Goal: Task Accomplishment & Management: Manage account settings

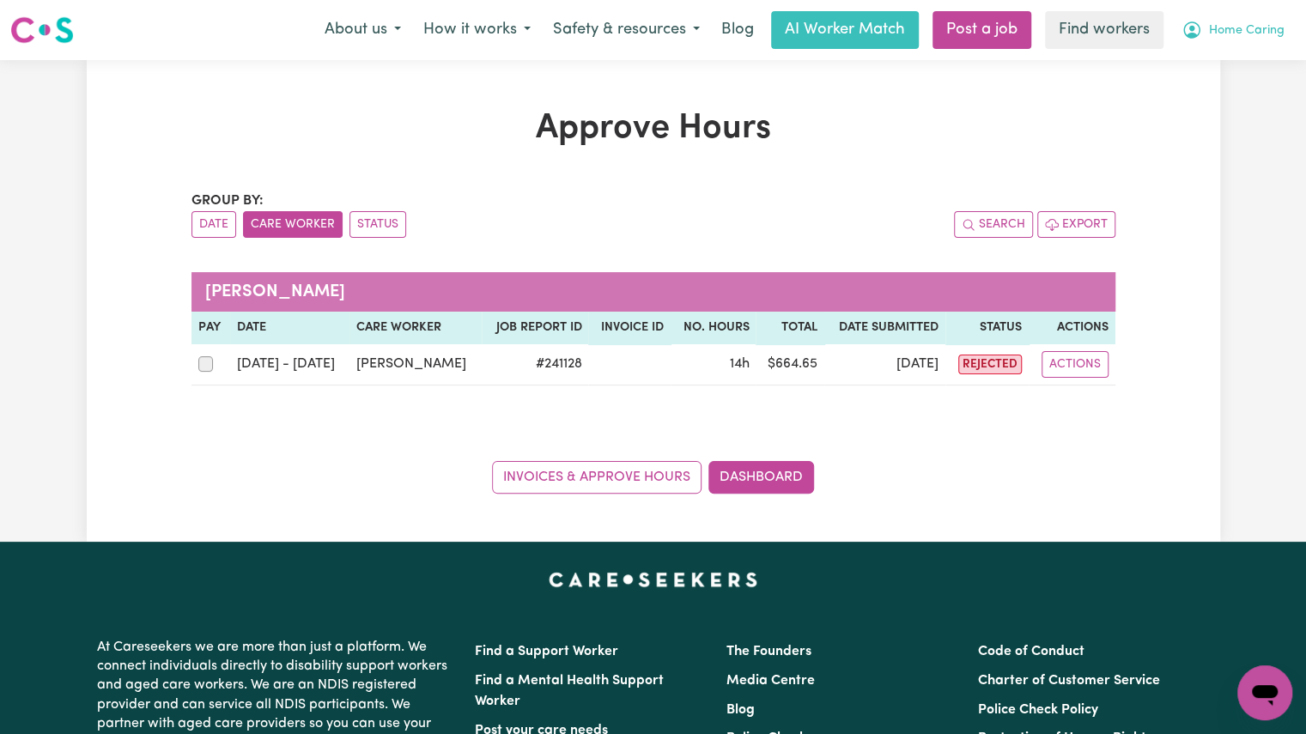
click at [1223, 25] on span "Home Caring" at bounding box center [1247, 30] width 76 height 19
click at [1207, 71] on link "My Dashboard" at bounding box center [1228, 67] width 136 height 33
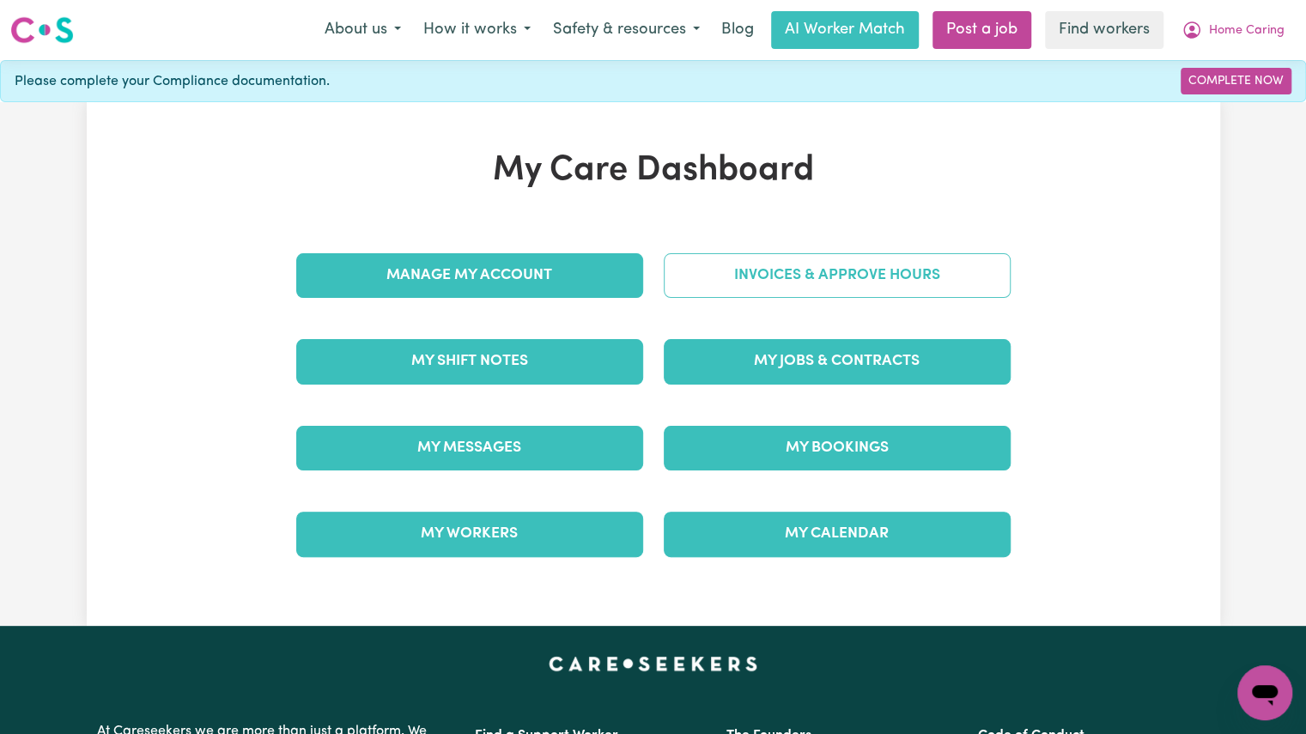
click at [783, 273] on link "Invoices & Approve Hours" at bounding box center [837, 275] width 347 height 45
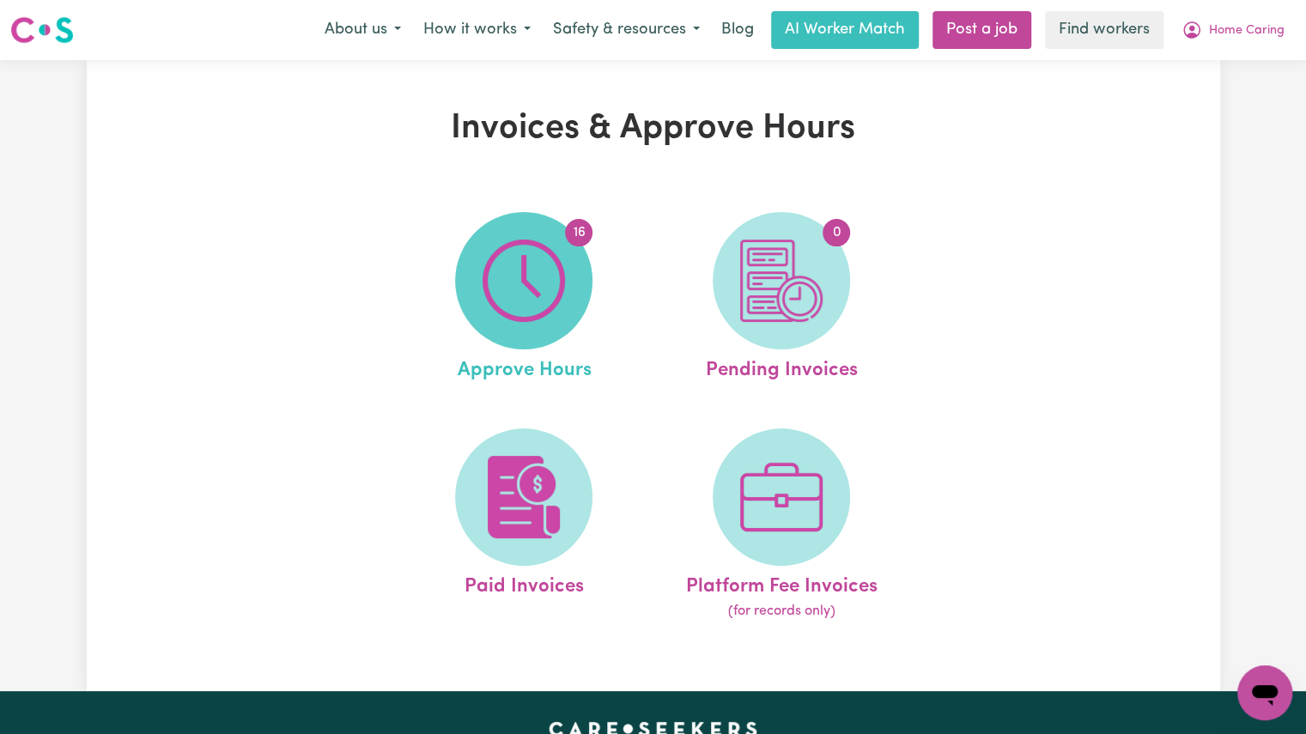
click at [551, 295] on img at bounding box center [524, 281] width 82 height 82
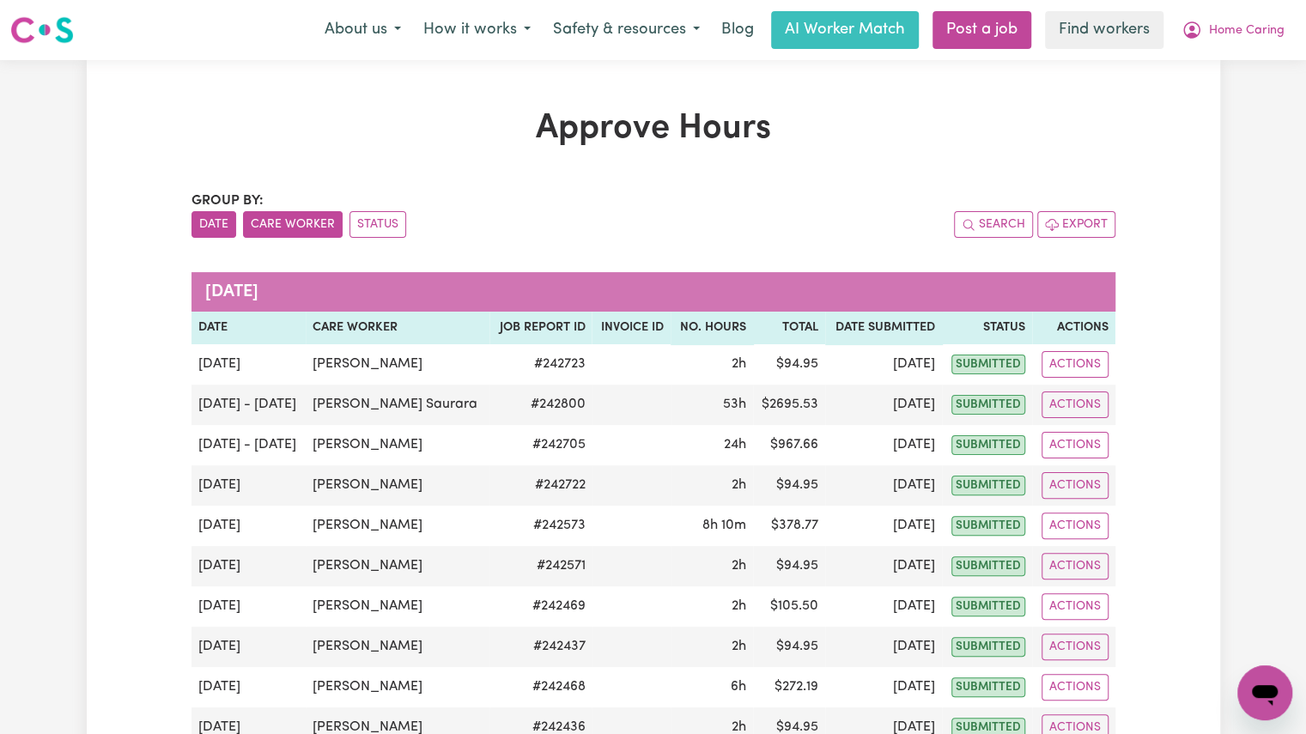
click at [306, 224] on button "Care Worker" at bounding box center [293, 224] width 100 height 27
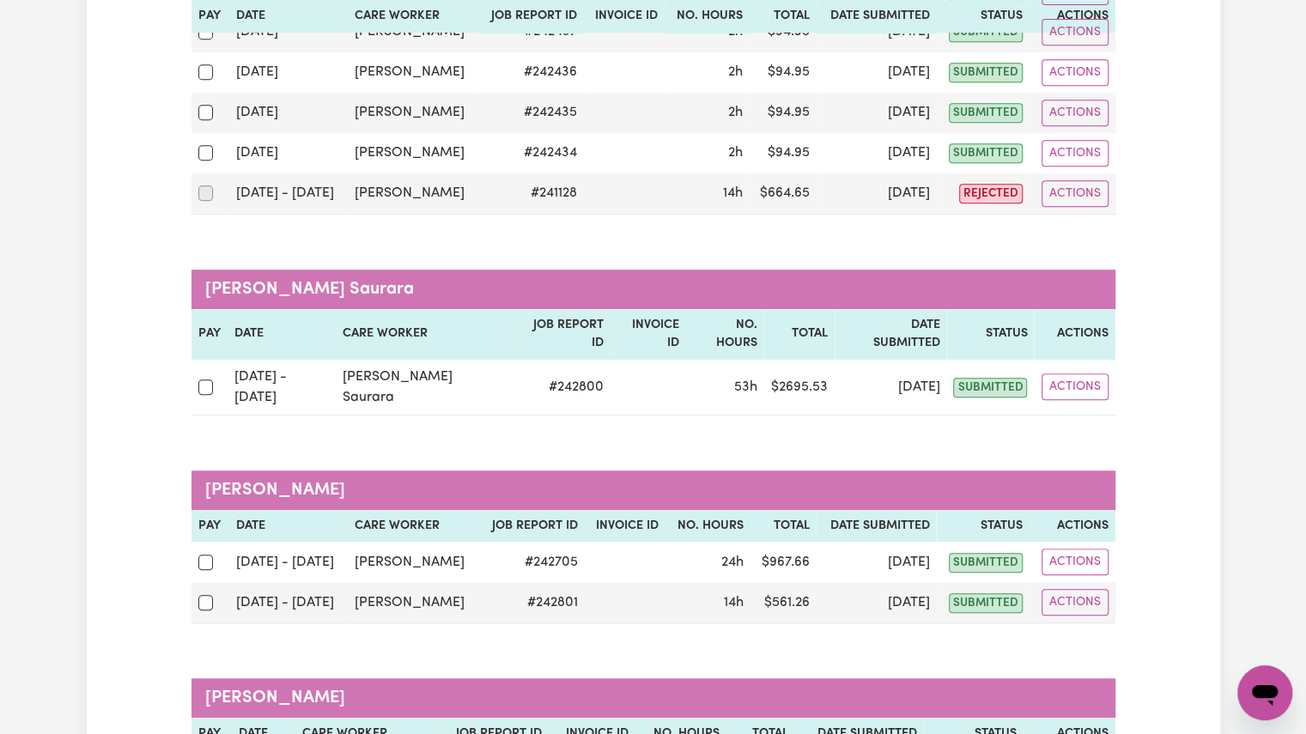
scroll to position [469, 0]
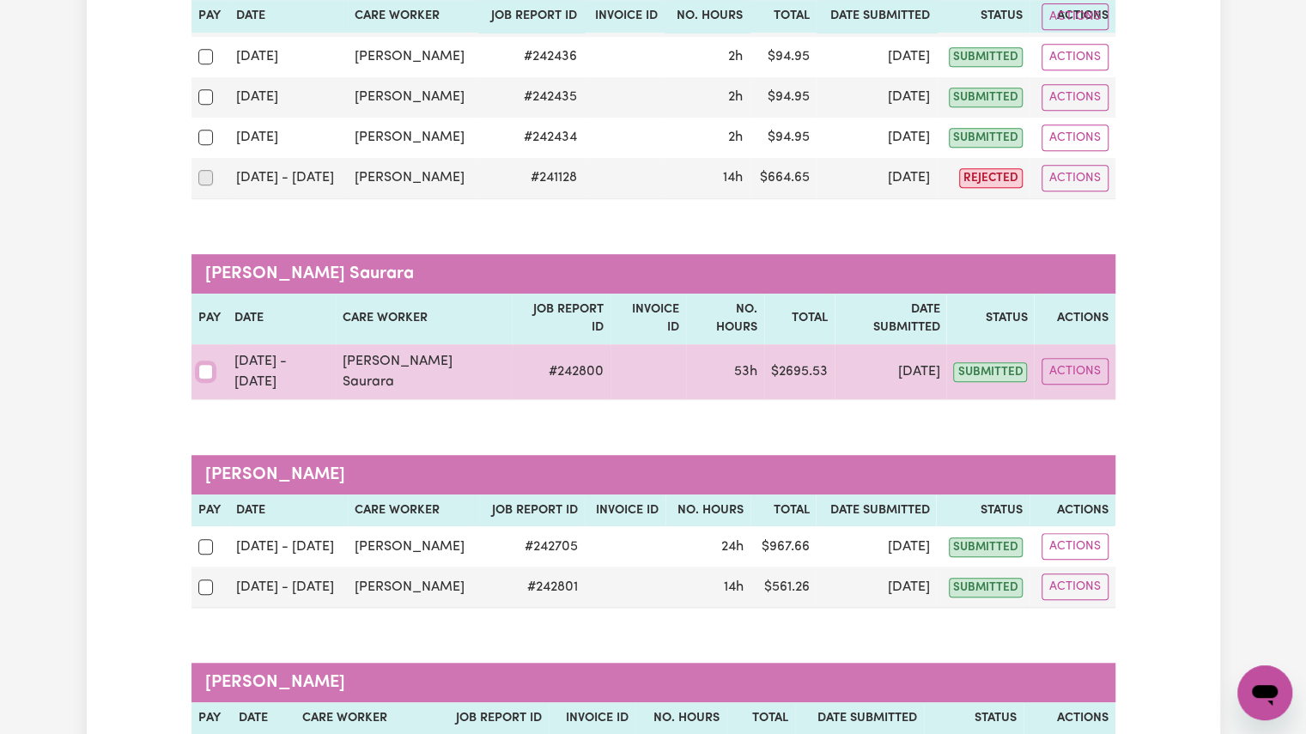
click at [203, 364] on input "checkbox" at bounding box center [205, 371] width 15 height 15
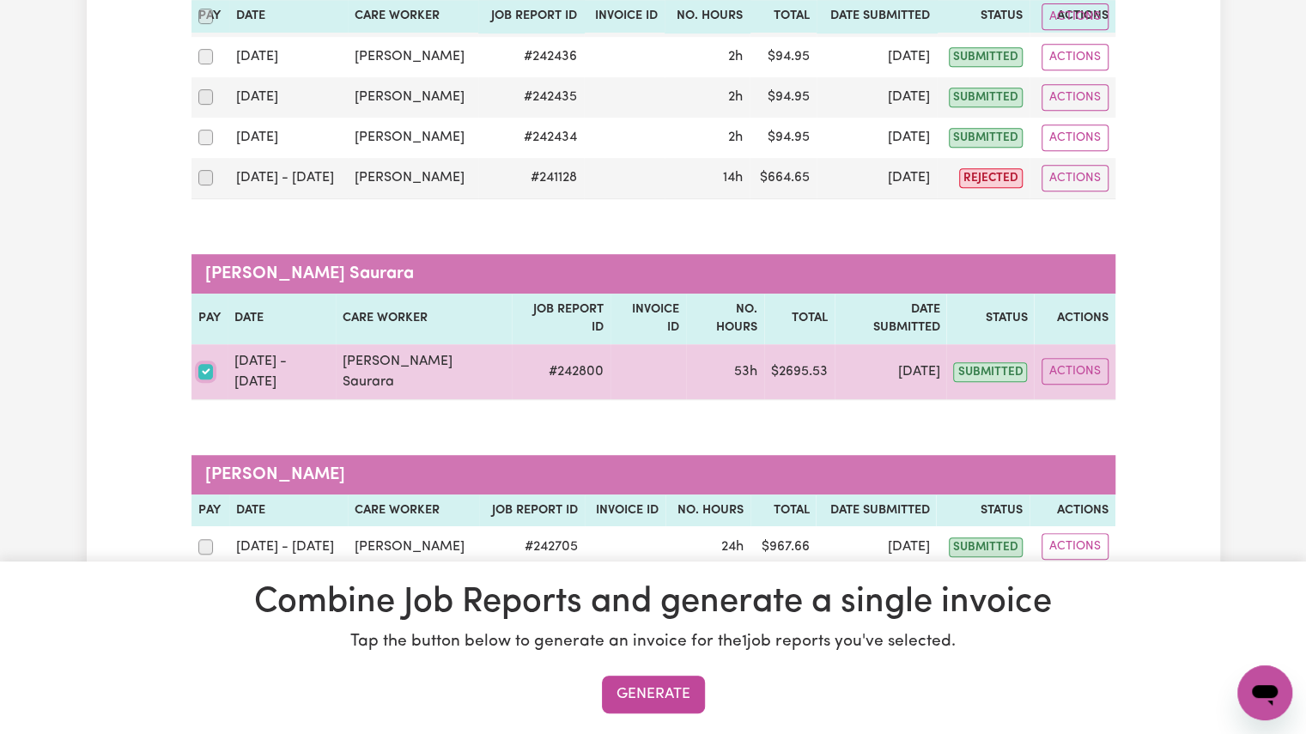
click at [203, 364] on input "checkbox" at bounding box center [205, 371] width 15 height 15
checkbox input "false"
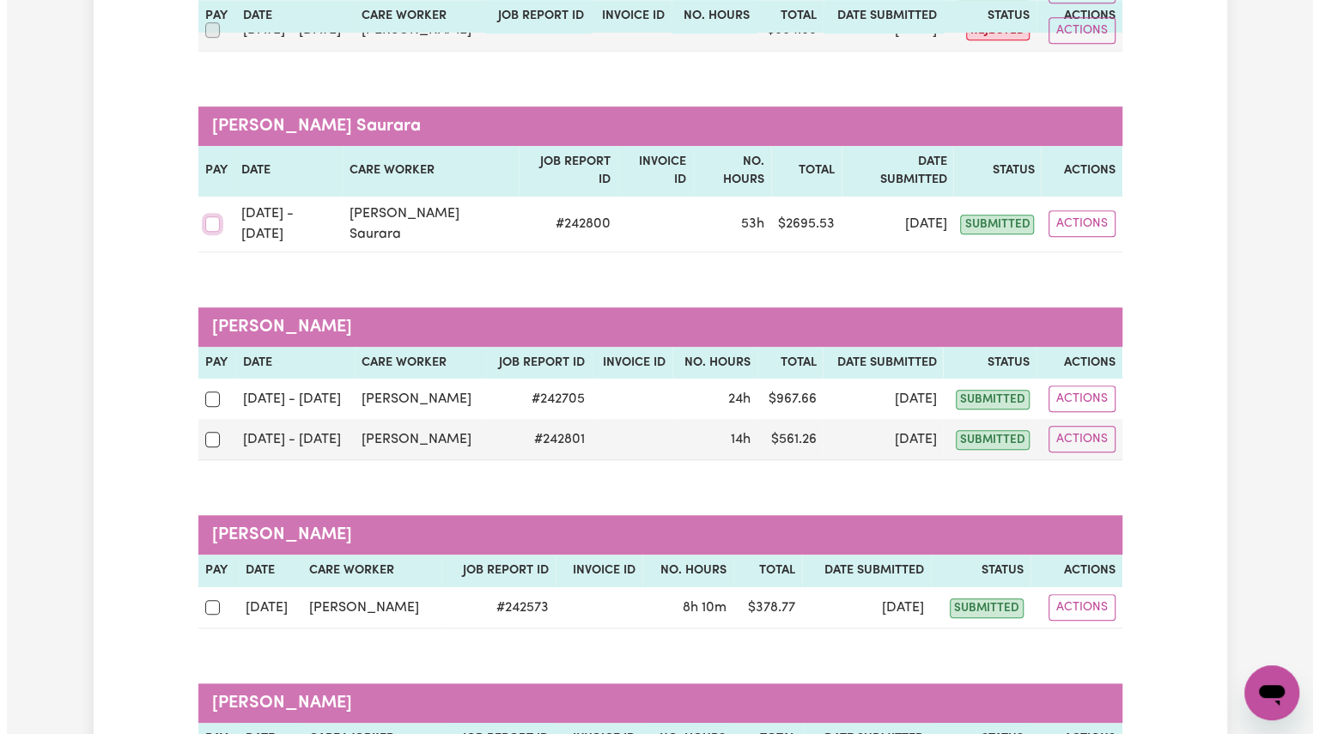
scroll to position [664, 0]
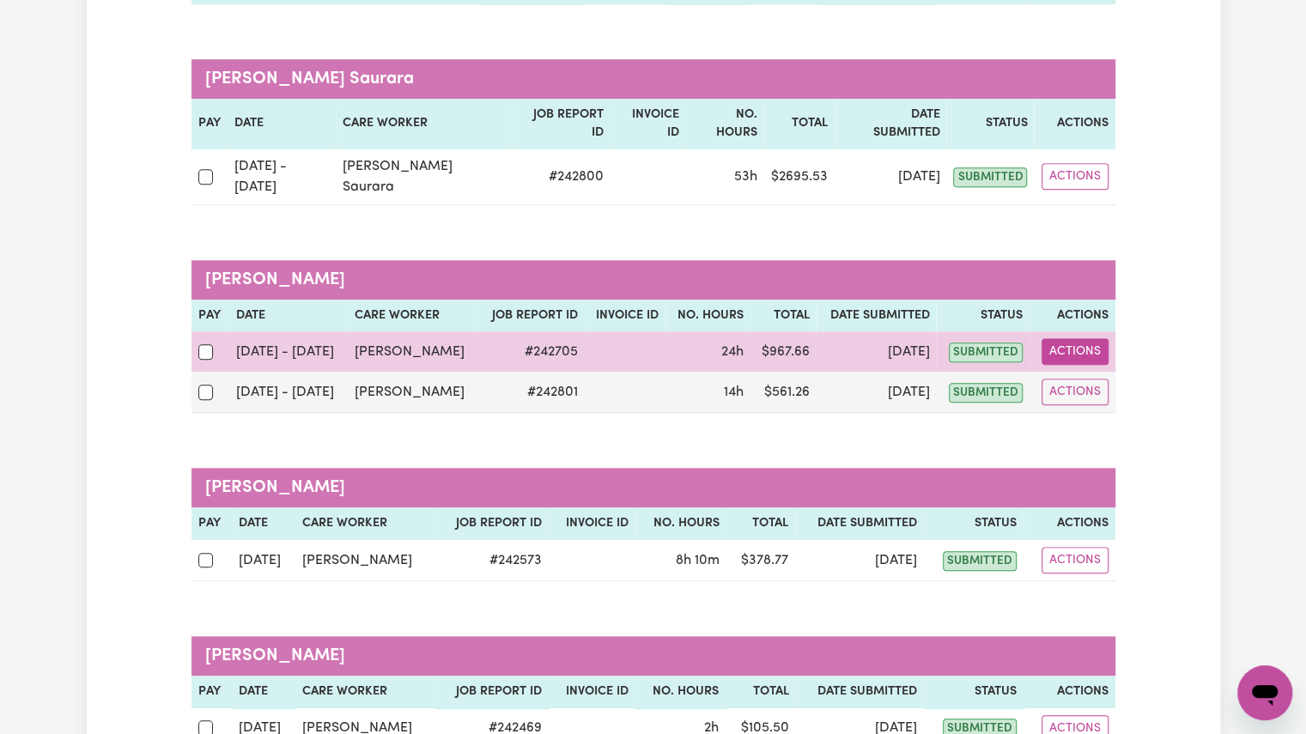
click at [1077, 338] on button "Actions" at bounding box center [1075, 351] width 67 height 27
click at [1093, 374] on link "View Job Report" at bounding box center [1117, 391] width 147 height 34
select select "pm"
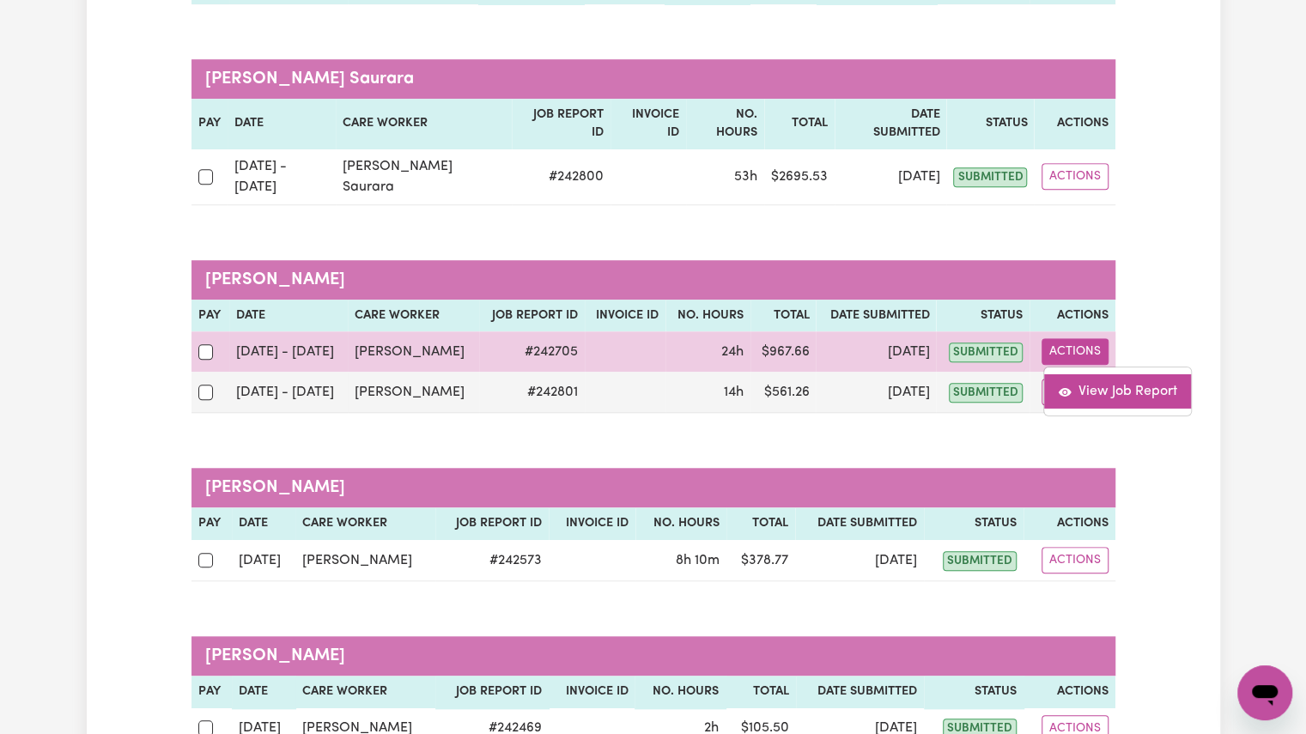
select select "pm"
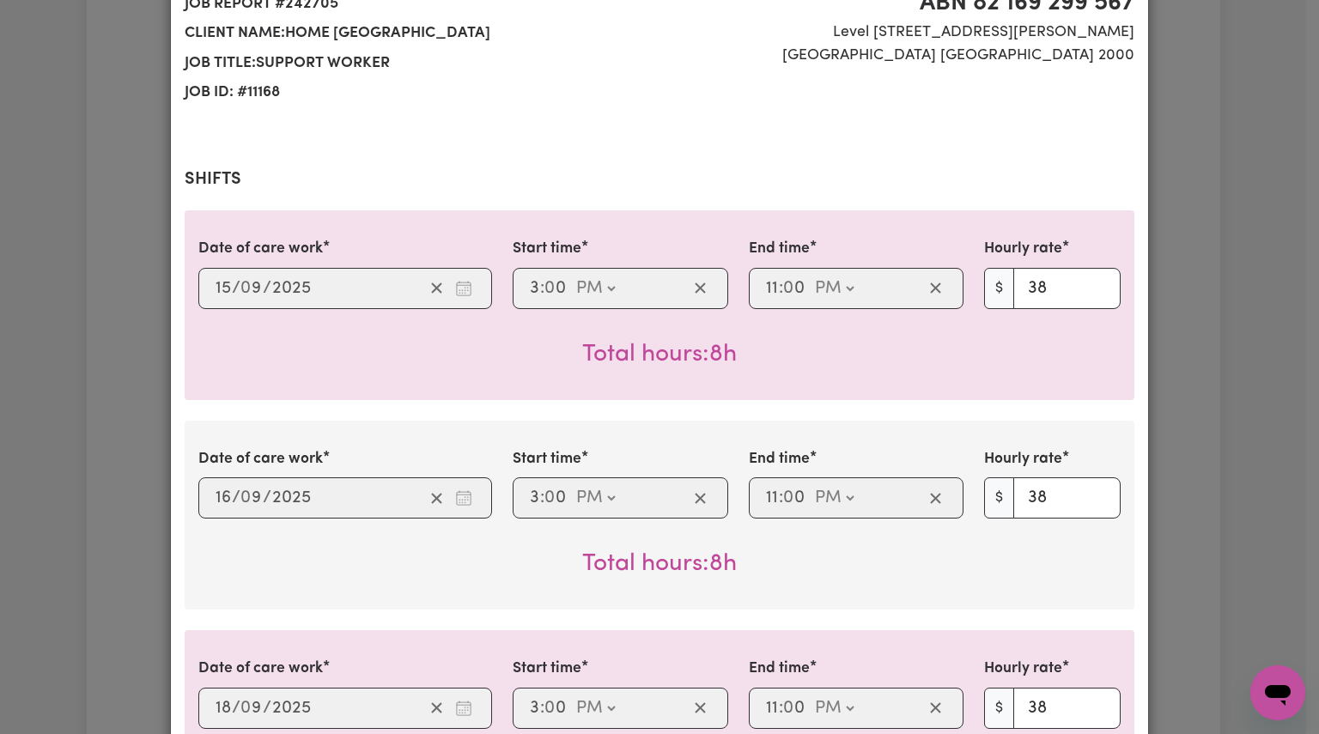
scroll to position [0, 0]
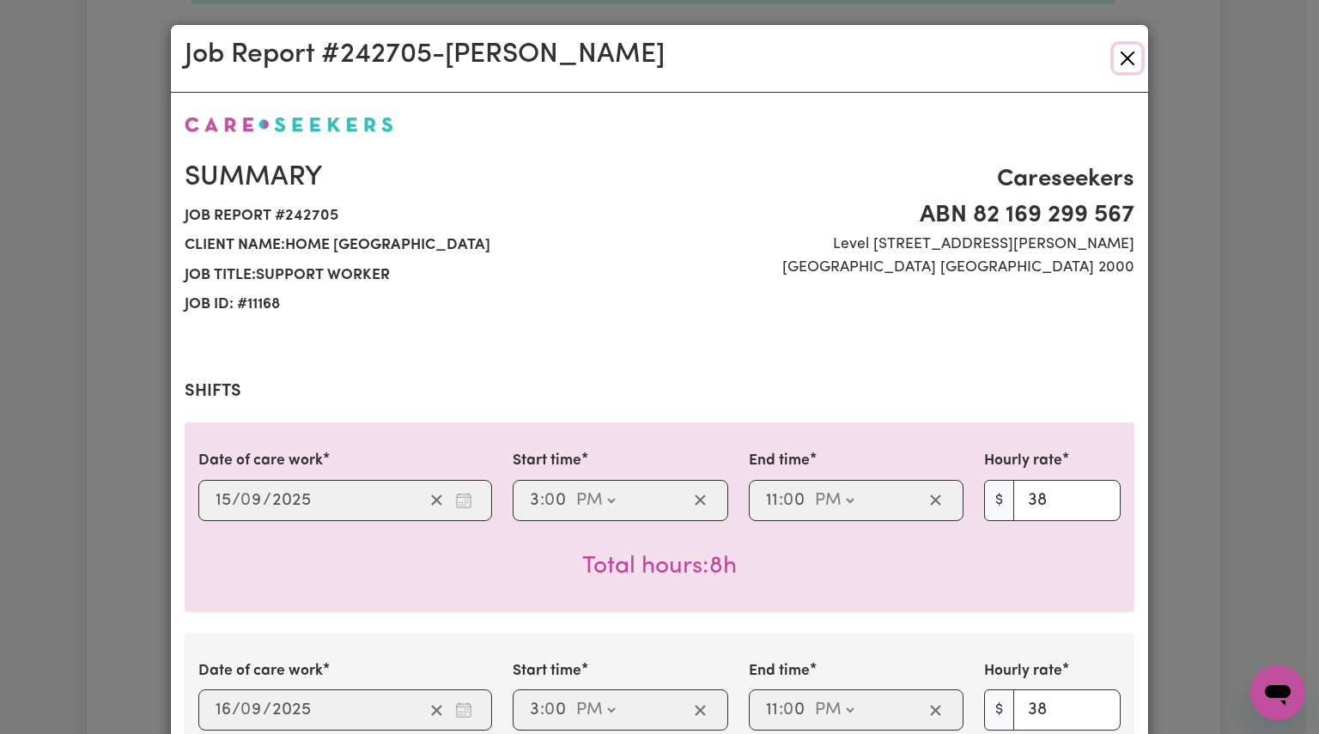
click at [1123, 52] on button "Close" at bounding box center [1127, 58] width 27 height 27
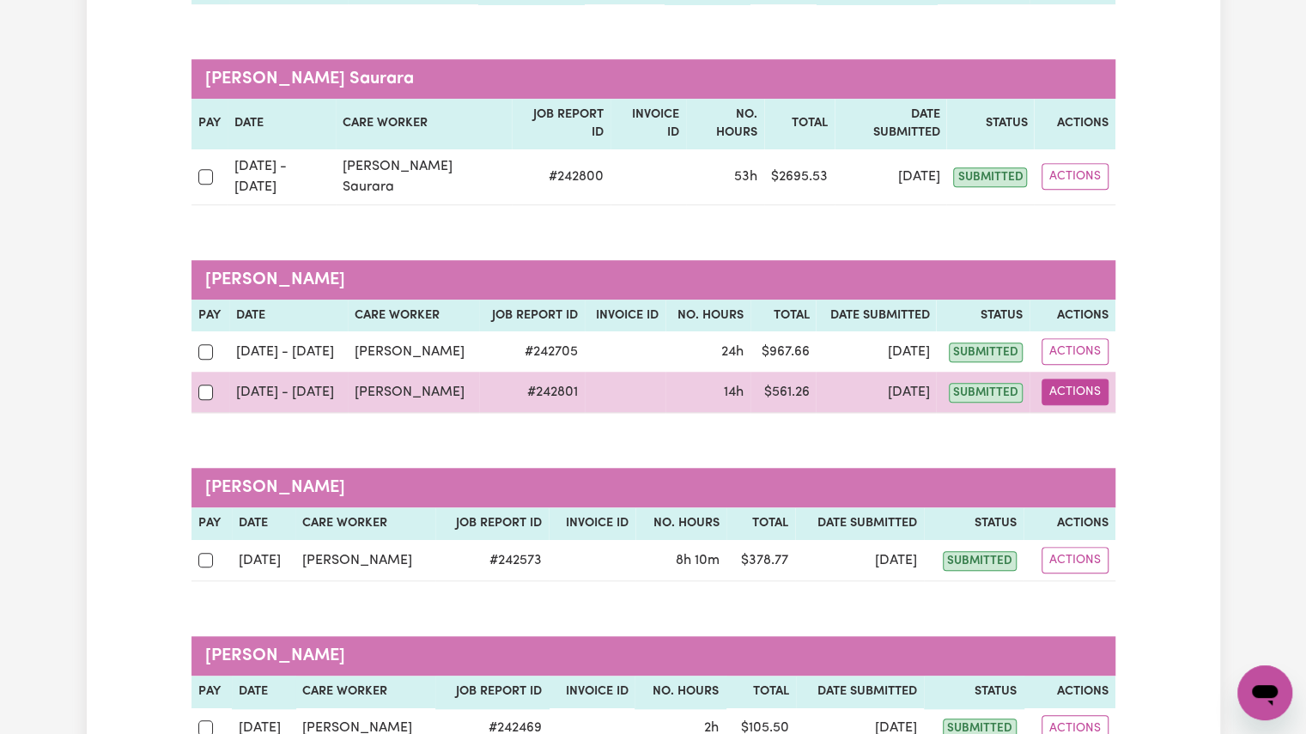
click at [1083, 379] on button "Actions" at bounding box center [1075, 392] width 67 height 27
click at [1089, 415] on link "View Job Report" at bounding box center [1117, 432] width 147 height 34
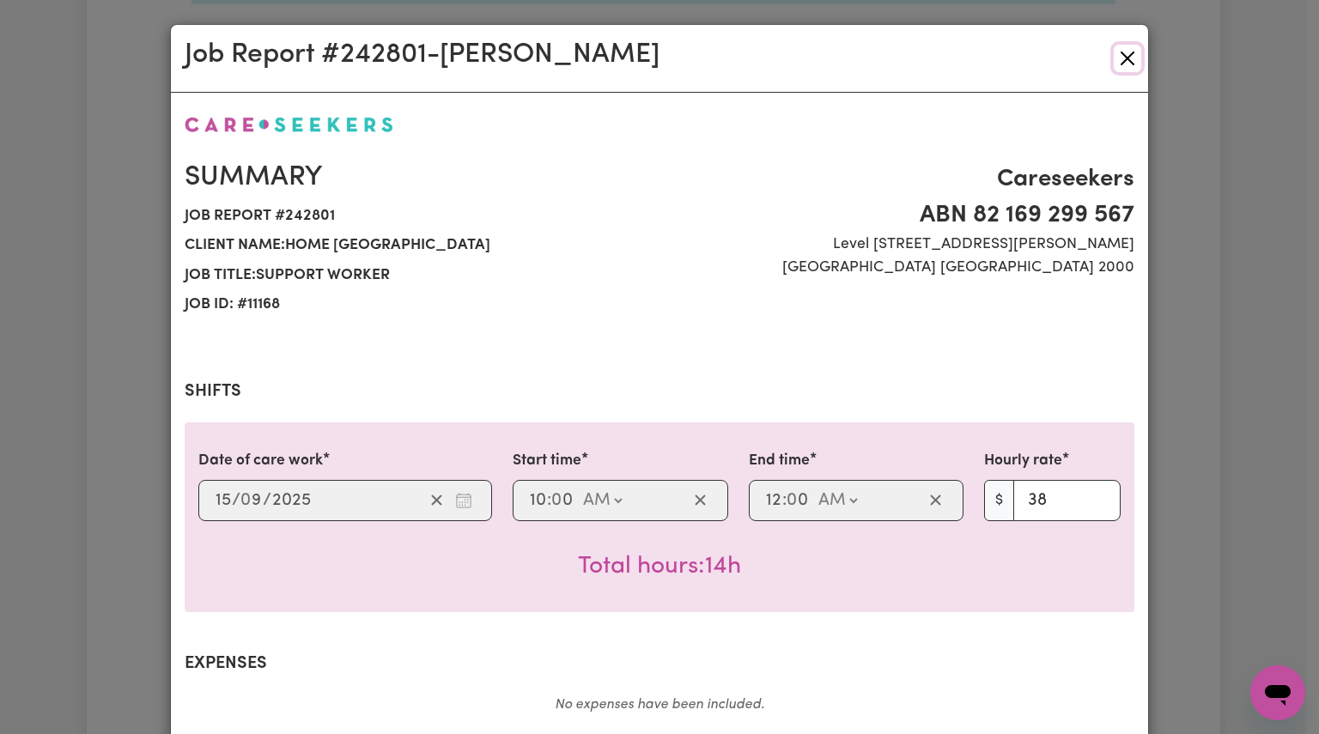
click at [1119, 49] on button "Close" at bounding box center [1127, 58] width 27 height 27
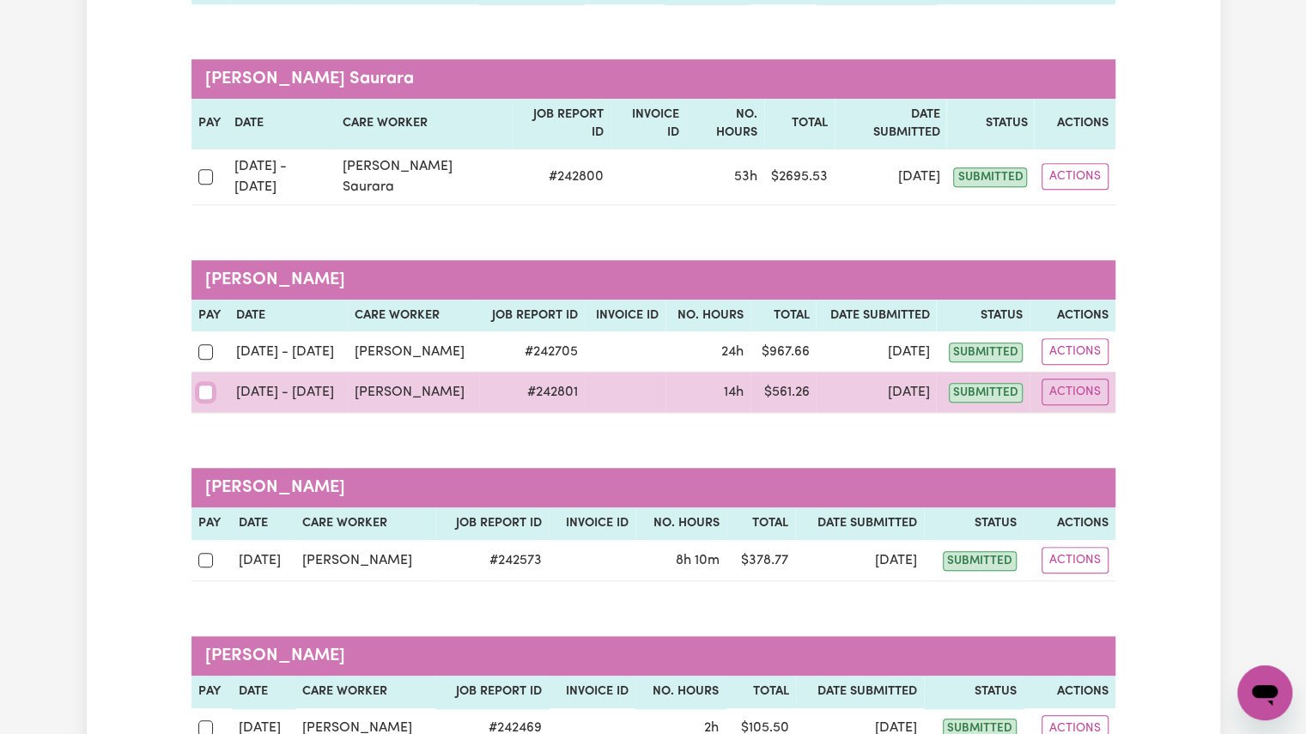
click at [210, 385] on input "checkbox" at bounding box center [205, 392] width 15 height 15
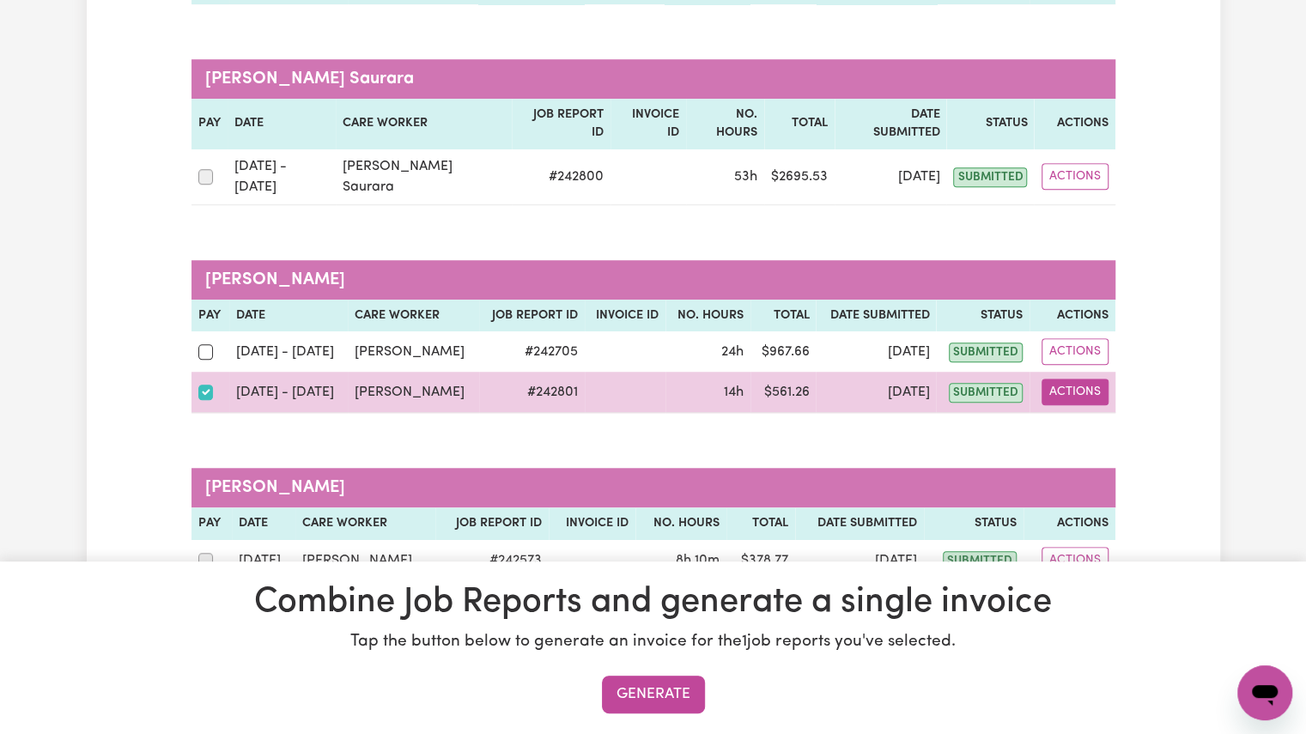
click at [1069, 379] on button "Actions" at bounding box center [1075, 392] width 67 height 27
click at [204, 385] on input "checkbox" at bounding box center [205, 392] width 15 height 15
checkbox input "false"
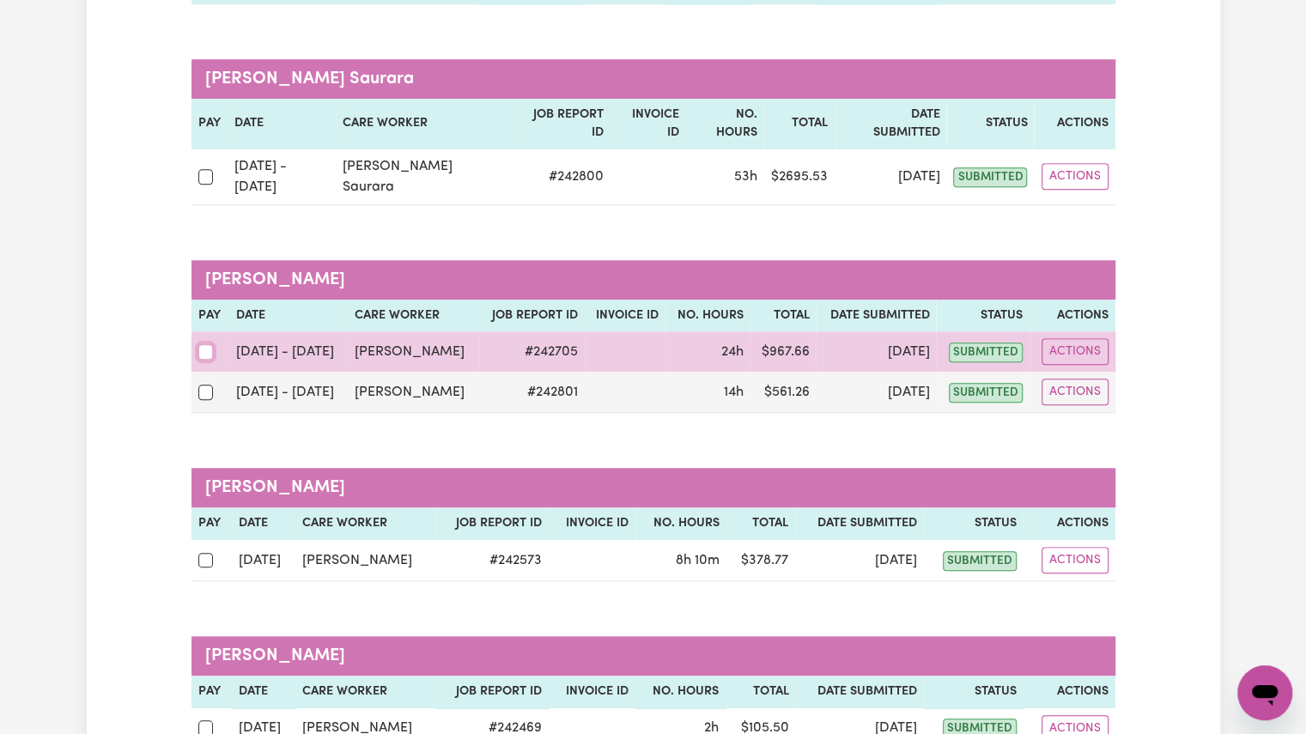
click at [198, 344] on input "checkbox" at bounding box center [205, 351] width 15 height 15
checkbox input "true"
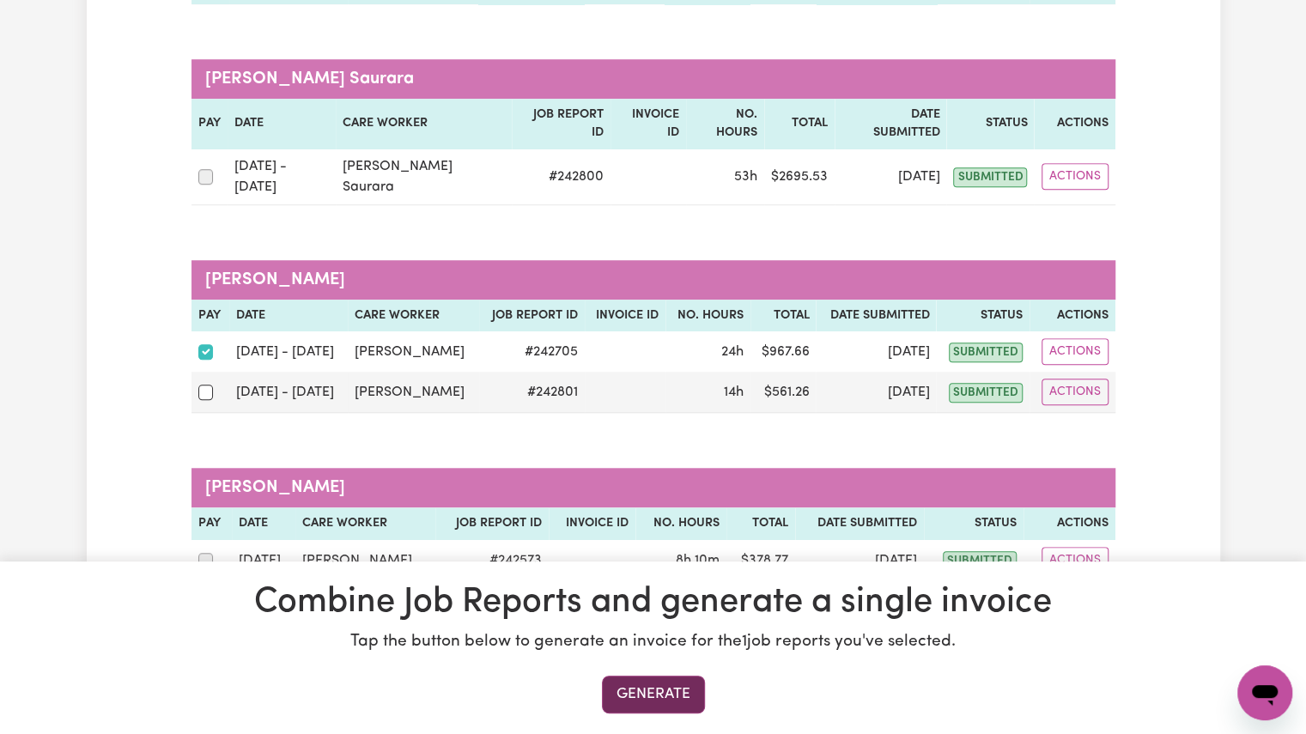
click at [659, 691] on button "Generate" at bounding box center [653, 695] width 103 height 38
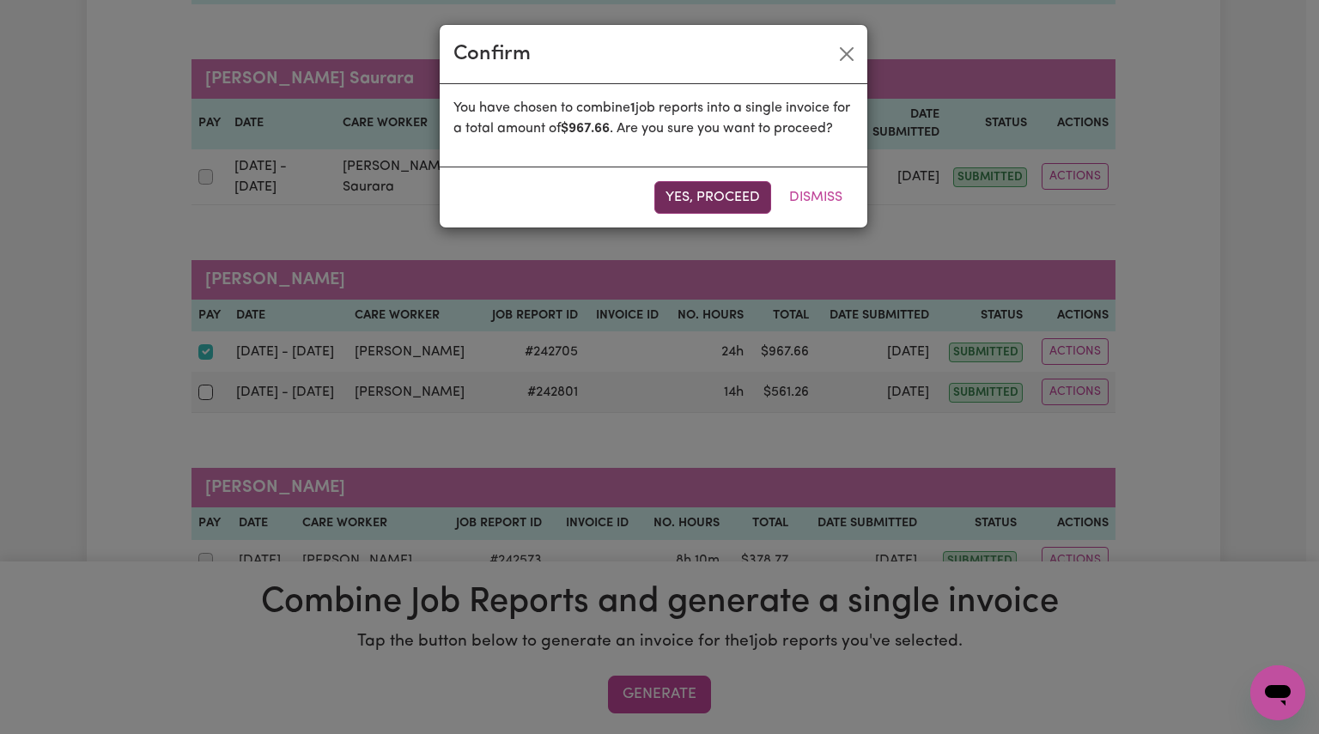
click at [678, 210] on button "Yes, proceed" at bounding box center [712, 197] width 117 height 33
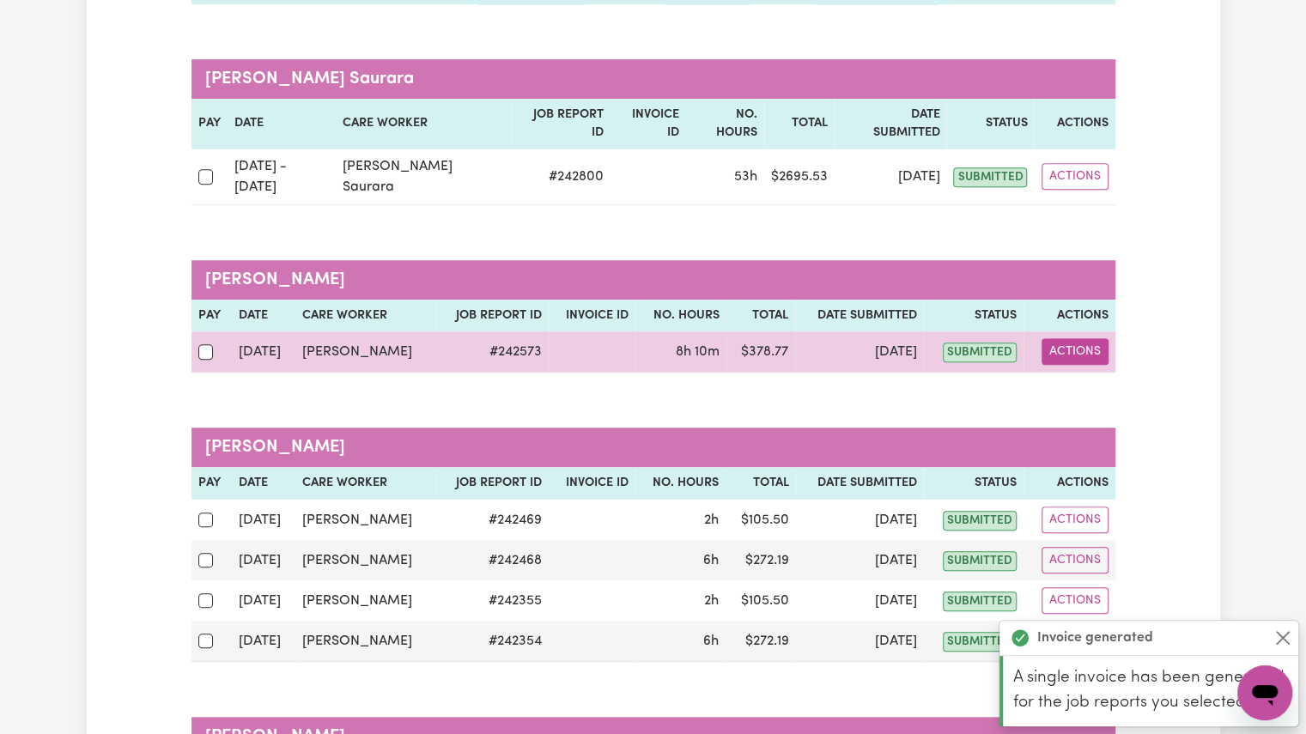
click at [1080, 338] on button "Actions" at bounding box center [1075, 351] width 67 height 27
click at [1077, 374] on link "View Job Report" at bounding box center [1116, 391] width 147 height 34
select select "pm"
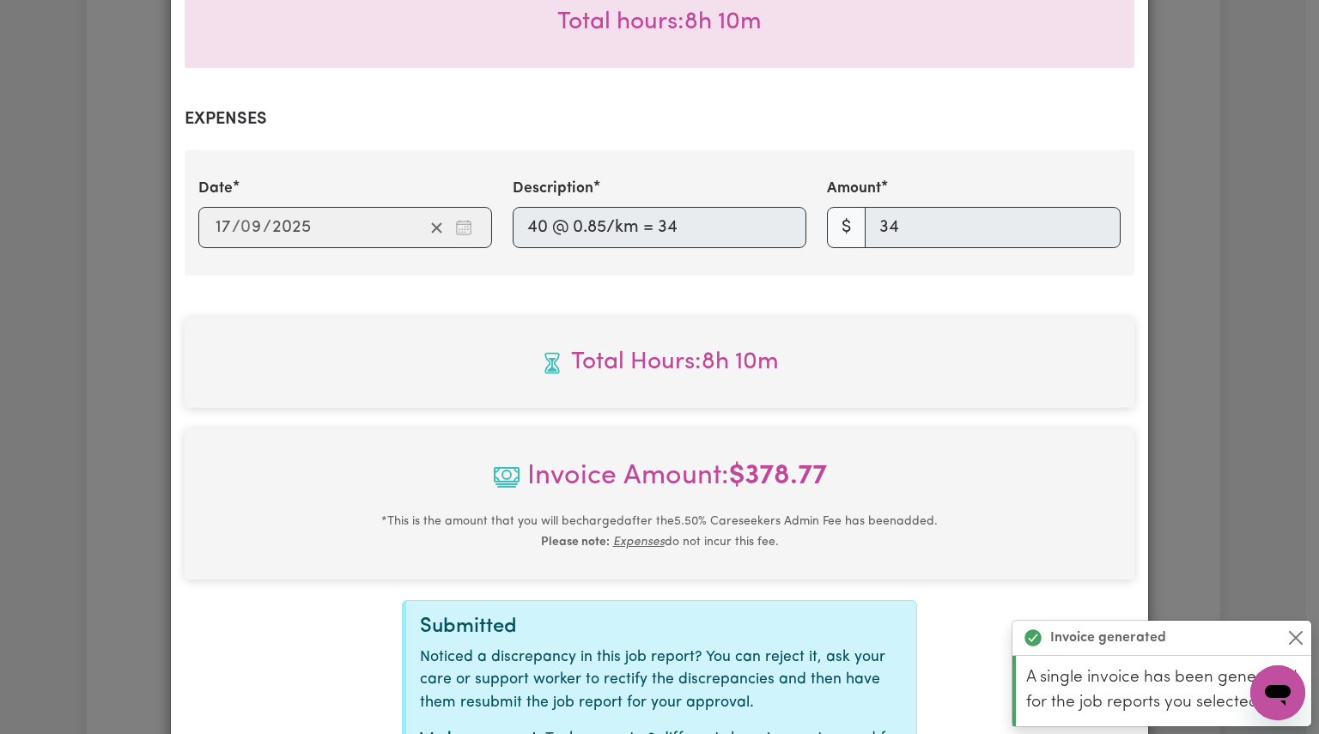
scroll to position [715, 0]
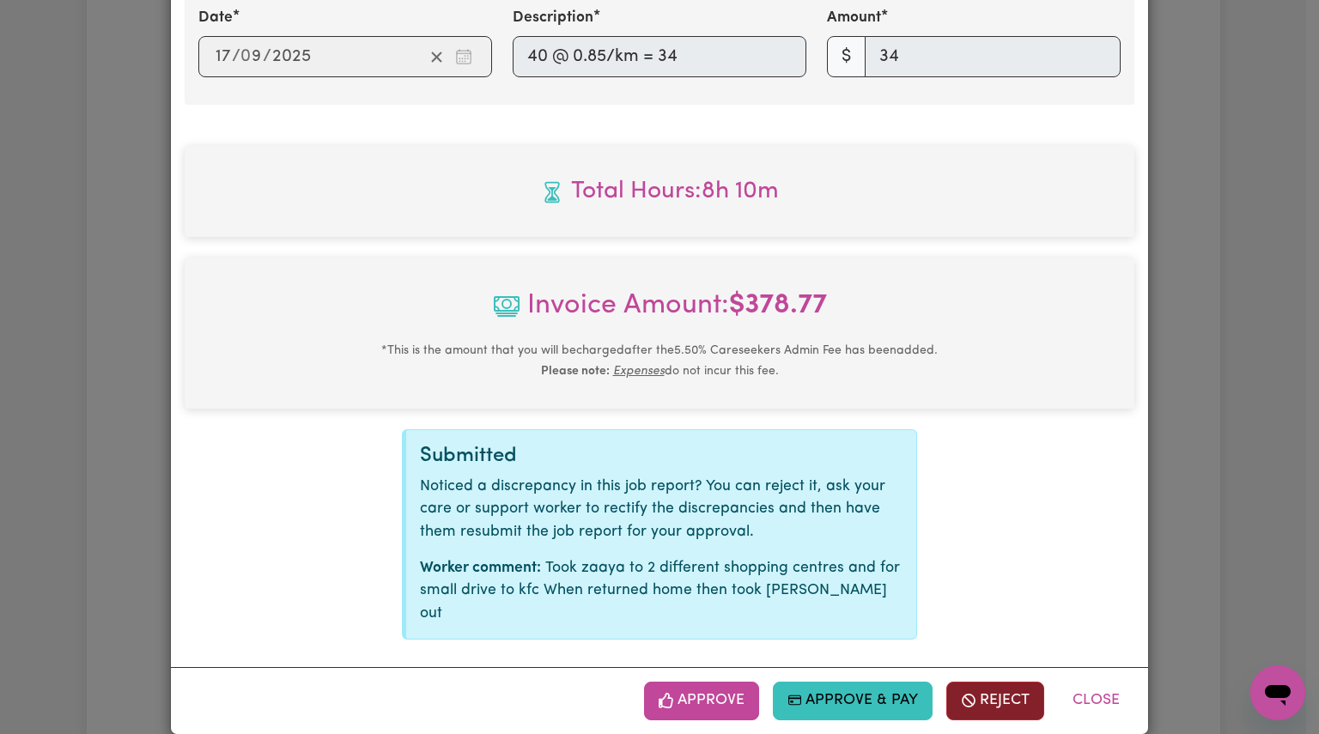
click at [1001, 689] on button "Reject" at bounding box center [996, 701] width 98 height 38
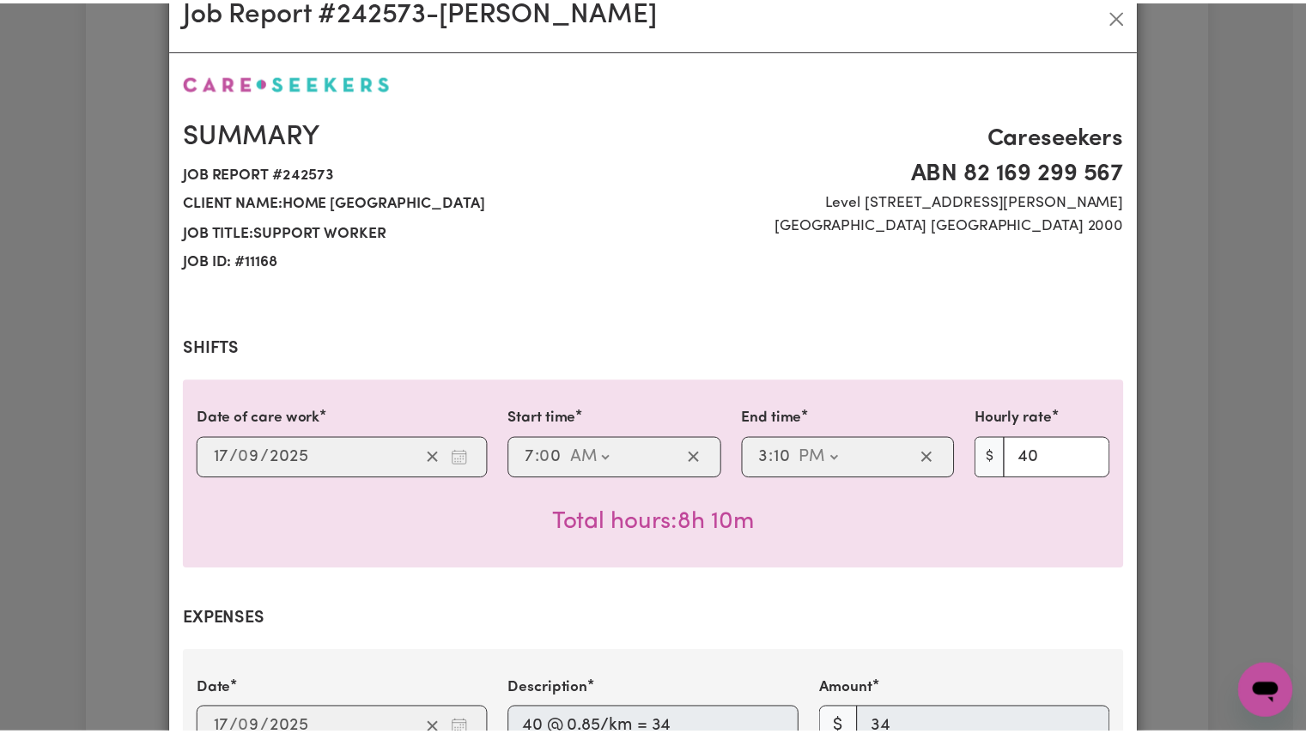
scroll to position [0, 0]
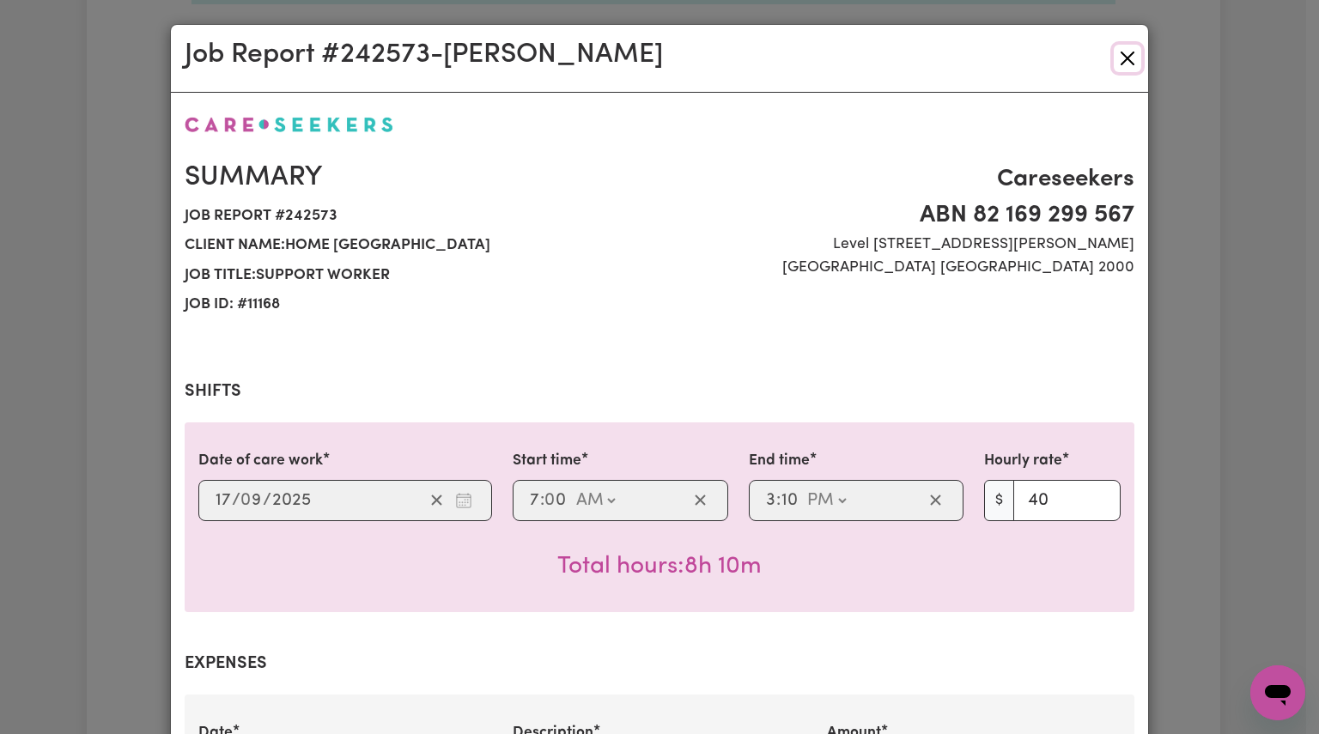
click at [1126, 58] on button "Close" at bounding box center [1127, 58] width 27 height 27
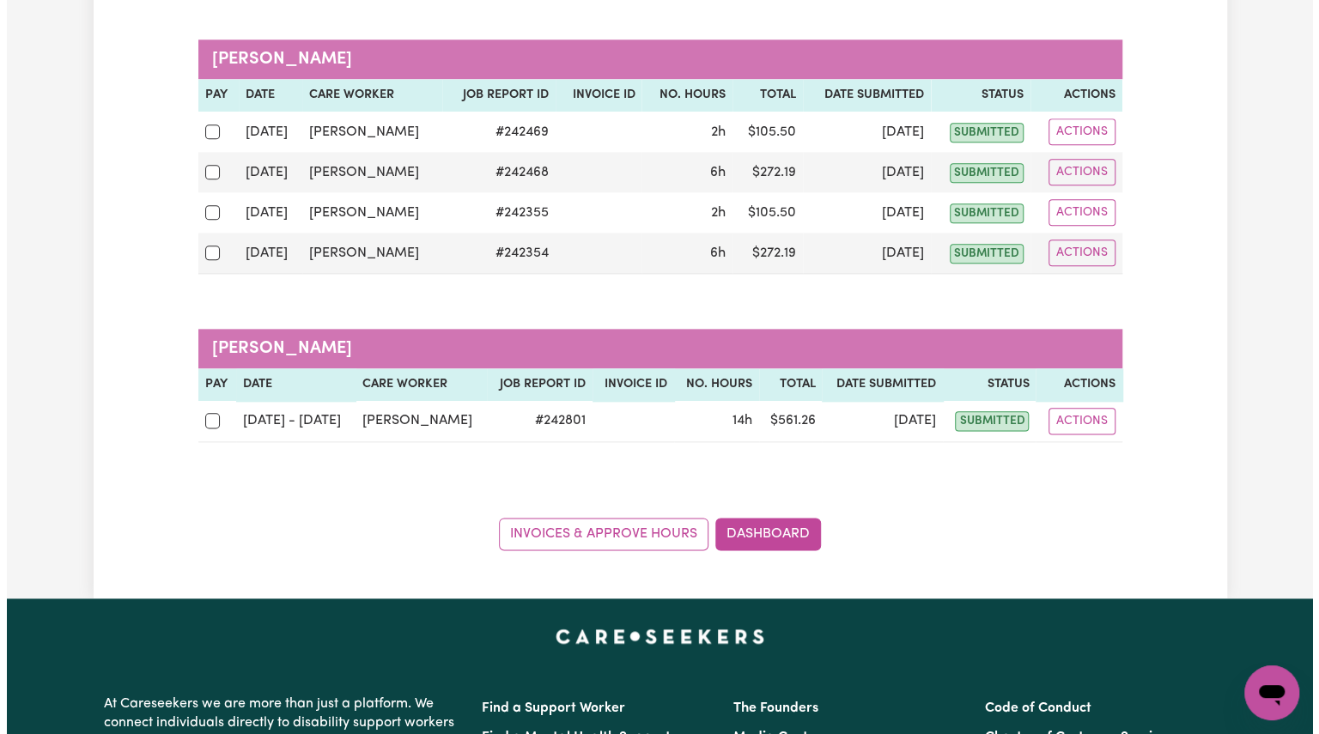
scroll to position [1054, 0]
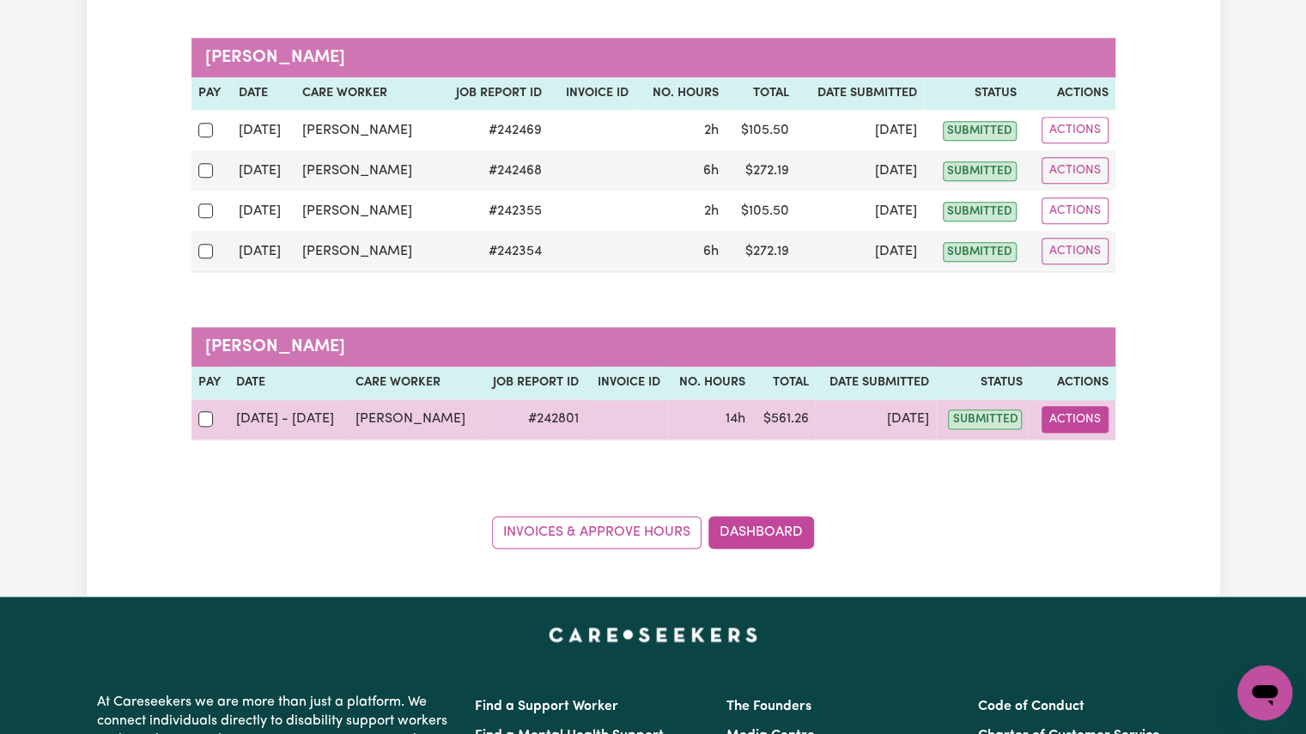
click at [1081, 406] on button "Actions" at bounding box center [1075, 419] width 67 height 27
click at [1106, 441] on link "View Job Report" at bounding box center [1117, 458] width 147 height 34
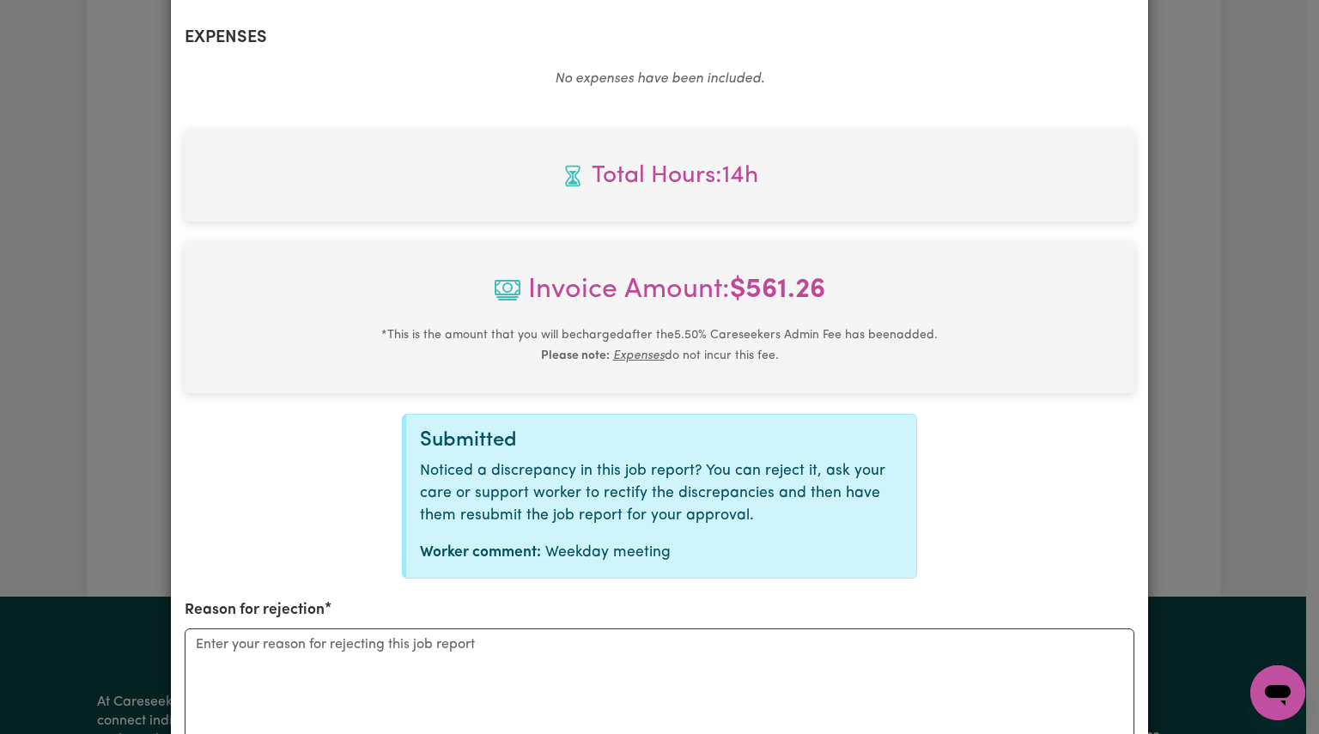
scroll to position [886, 0]
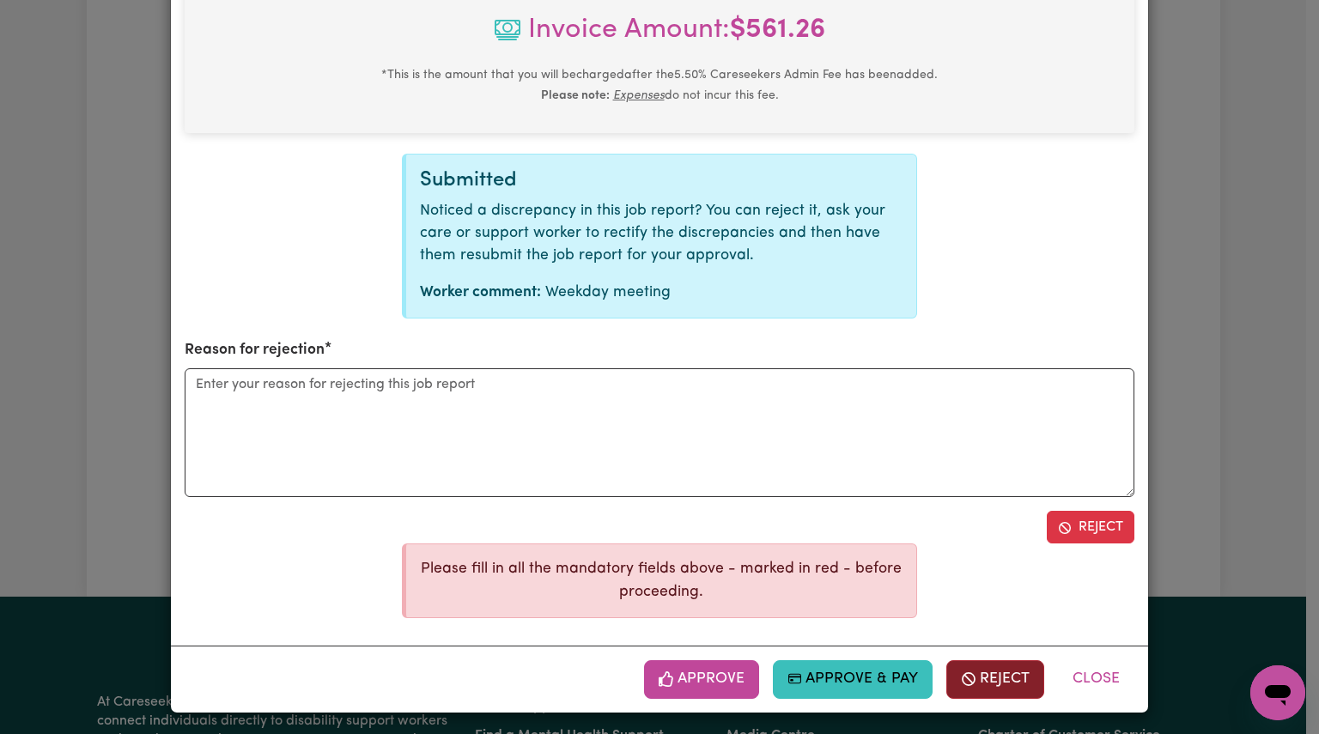
click at [965, 676] on icon "button" at bounding box center [968, 679] width 15 height 15
click at [989, 676] on button "Reject" at bounding box center [996, 680] width 98 height 38
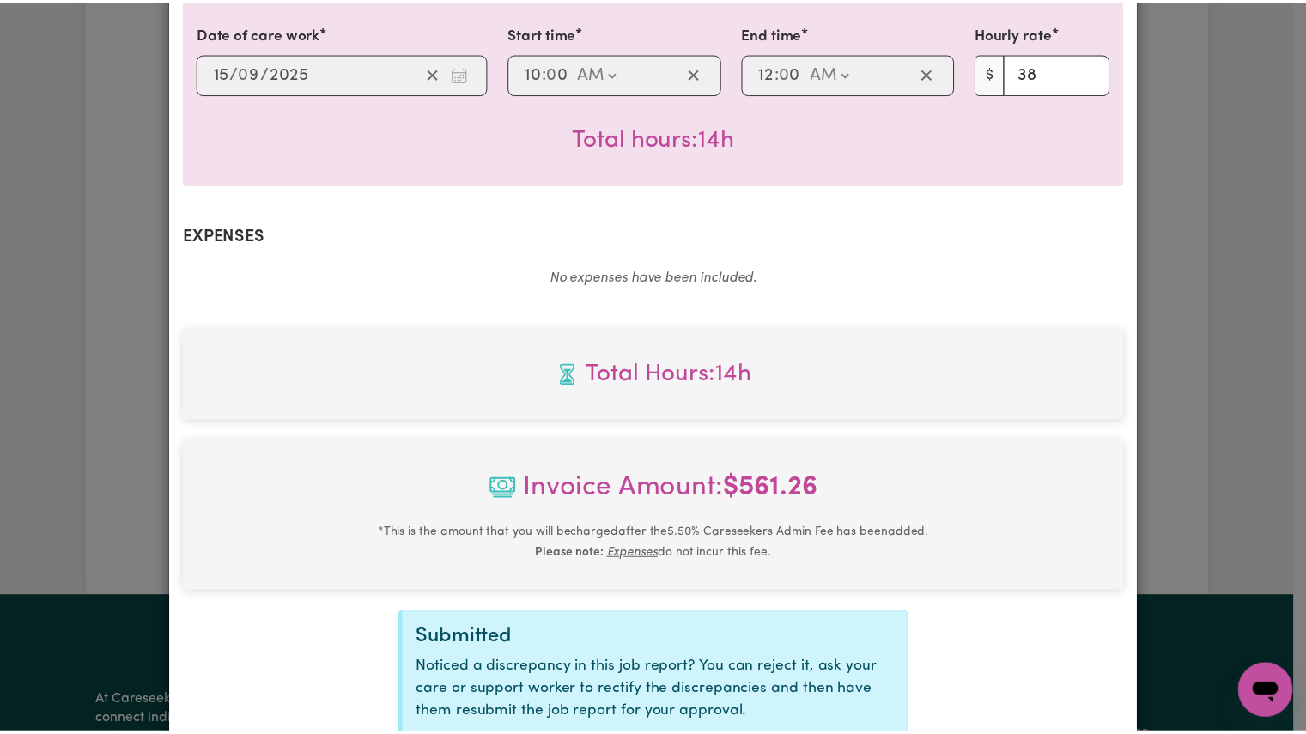
scroll to position [0, 0]
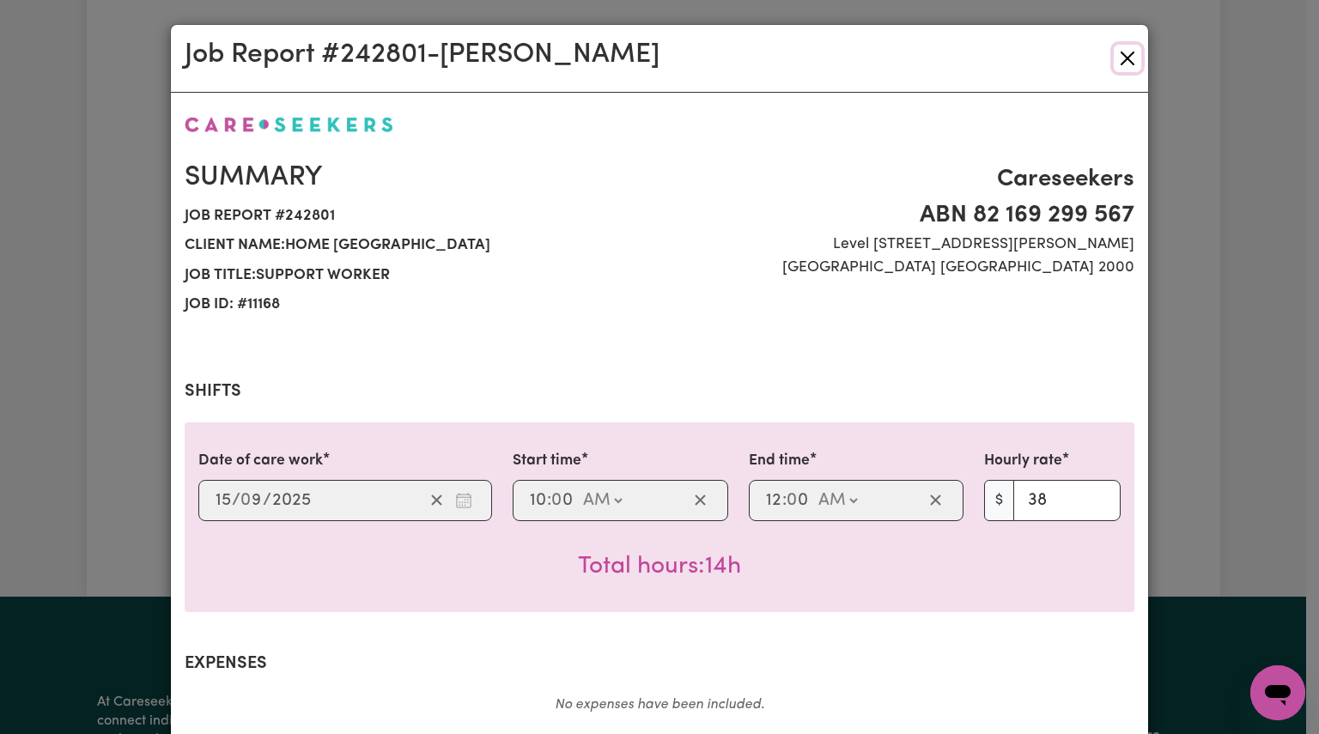
click at [1123, 63] on button "Close" at bounding box center [1127, 58] width 27 height 27
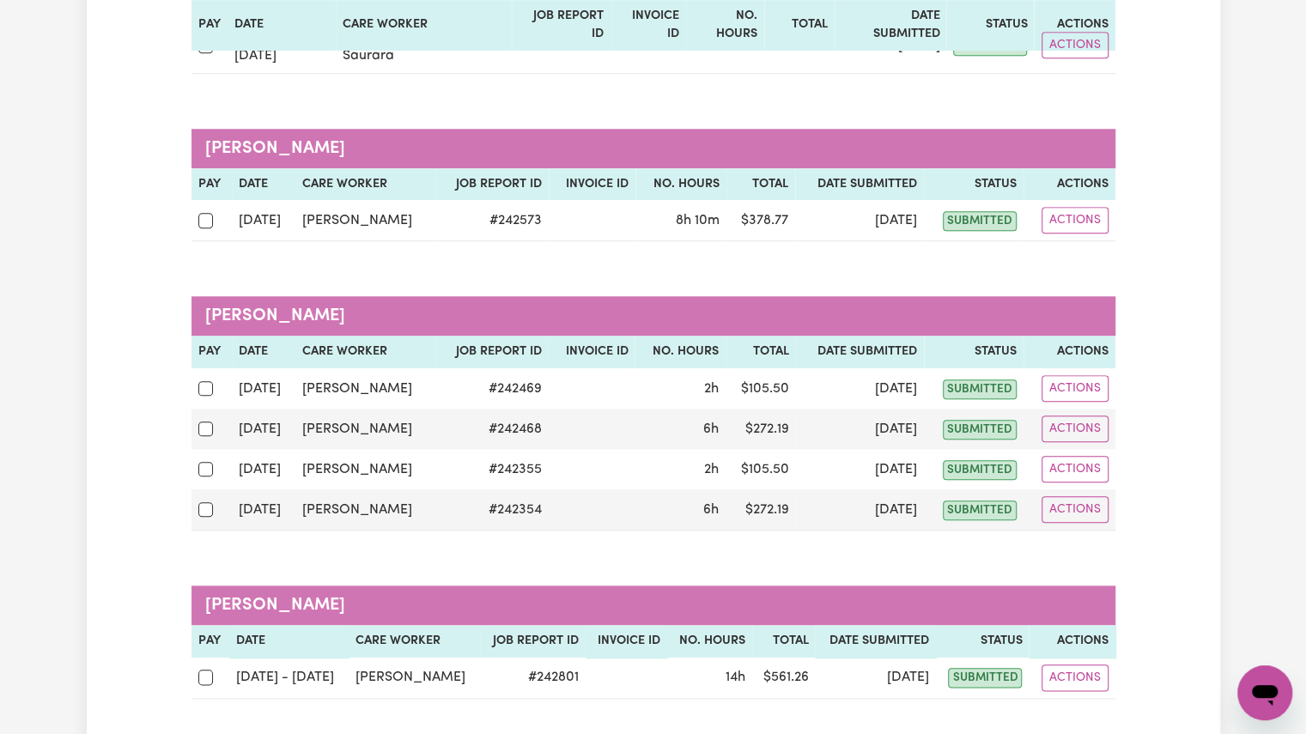
scroll to position [793, 0]
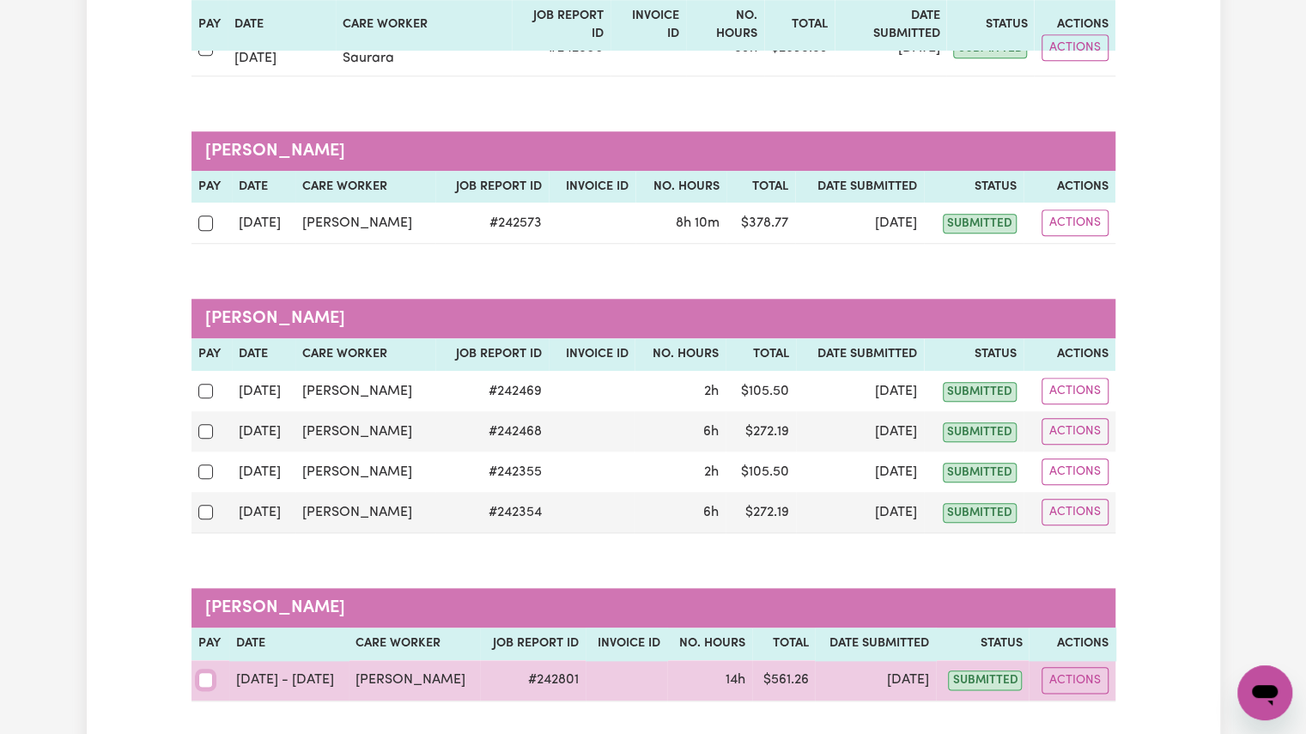
click at [210, 673] on input "checkbox" at bounding box center [205, 680] width 15 height 15
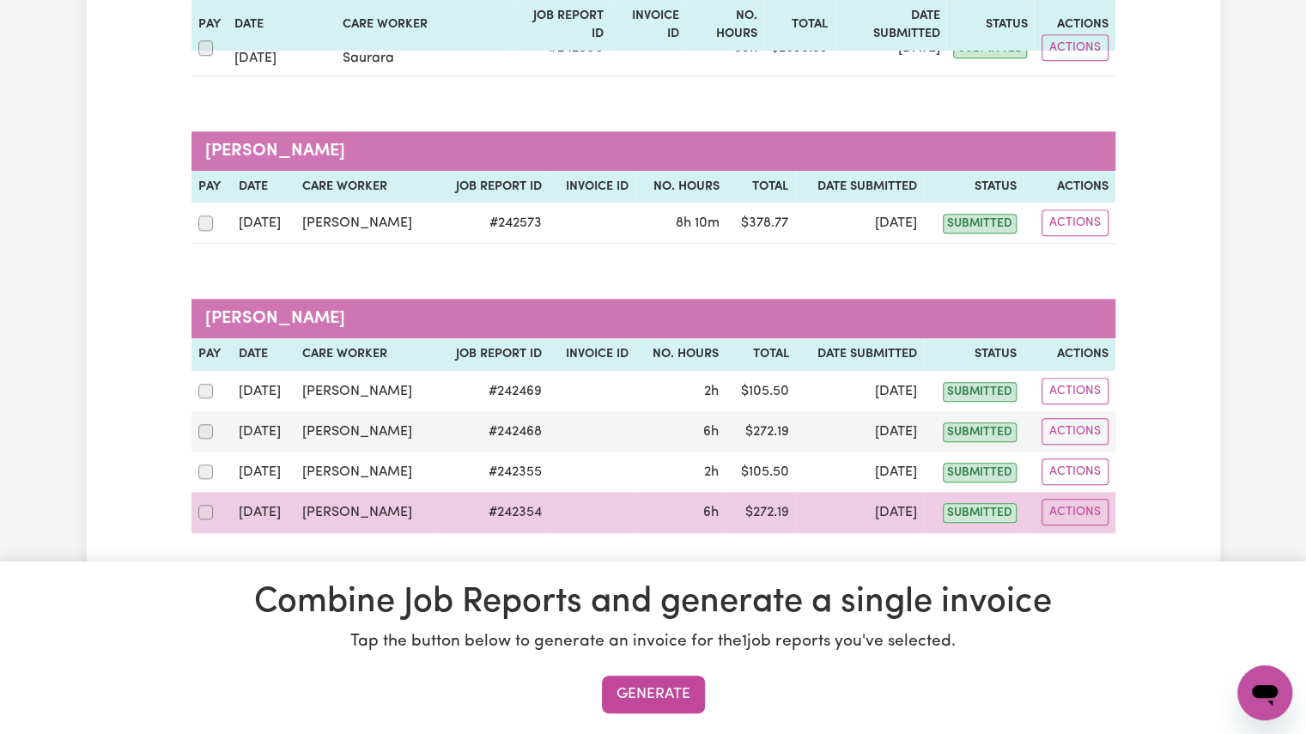
click at [302, 492] on td "[PERSON_NAME]" at bounding box center [365, 512] width 140 height 41
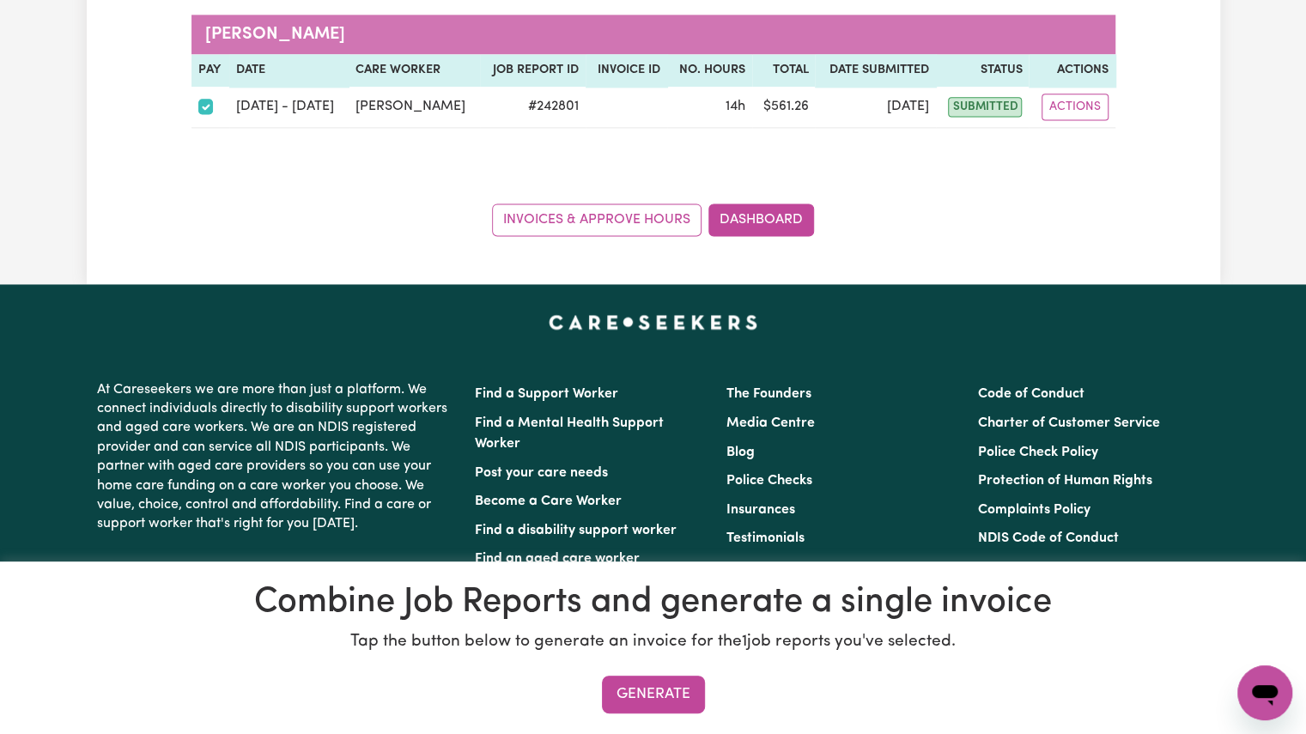
scroll to position [1368, 0]
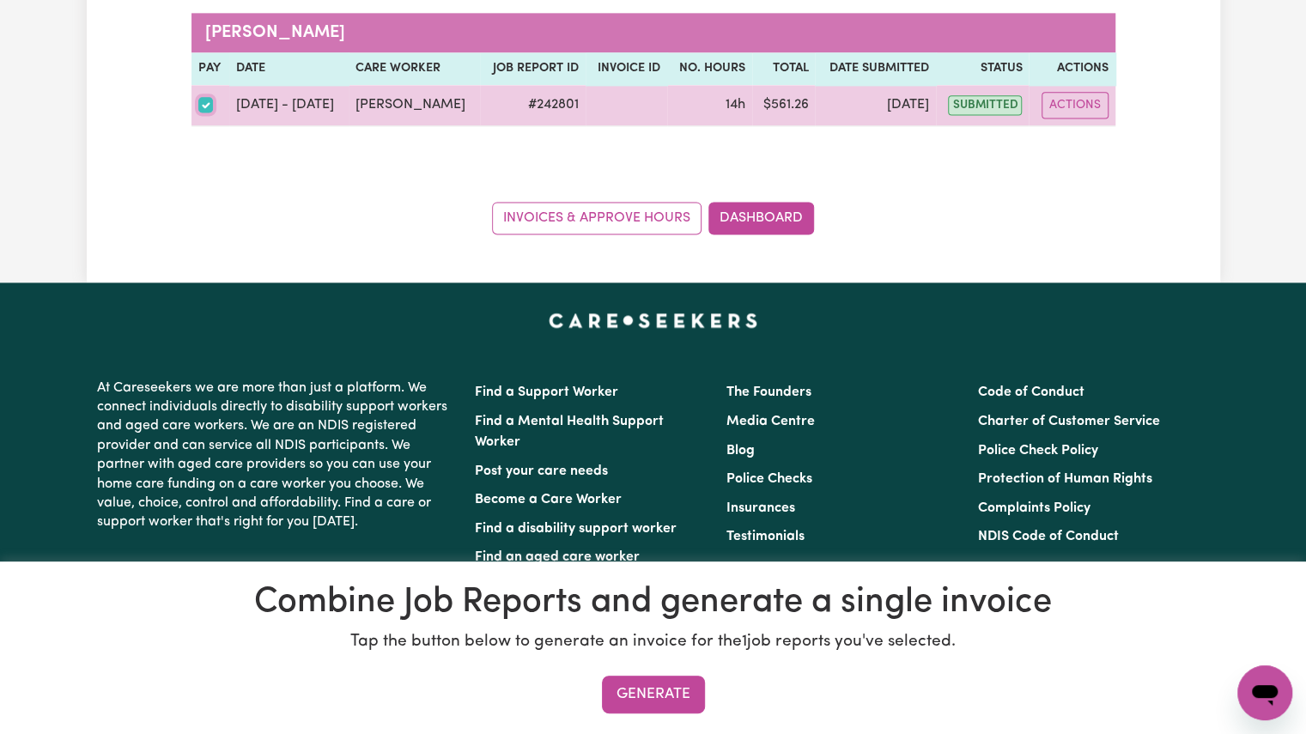
click at [210, 97] on input "checkbox" at bounding box center [205, 104] width 15 height 15
checkbox input "false"
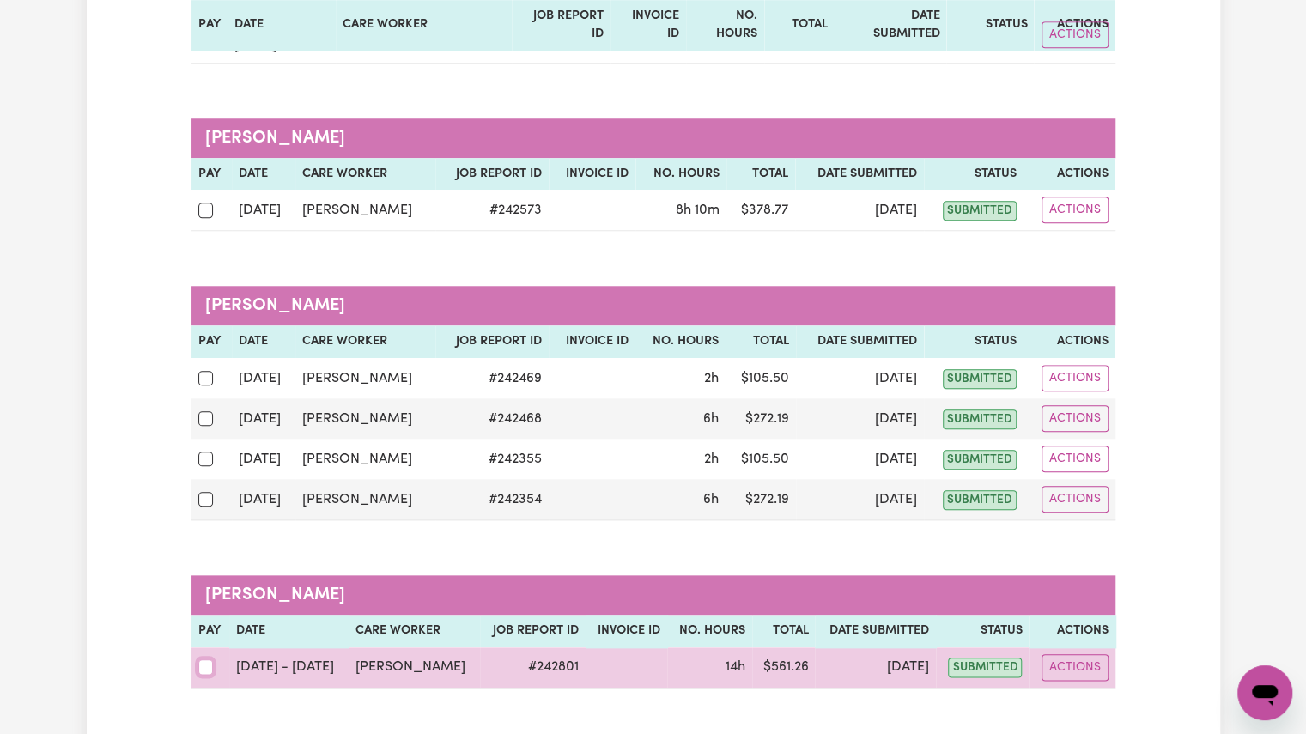
scroll to position [807, 0]
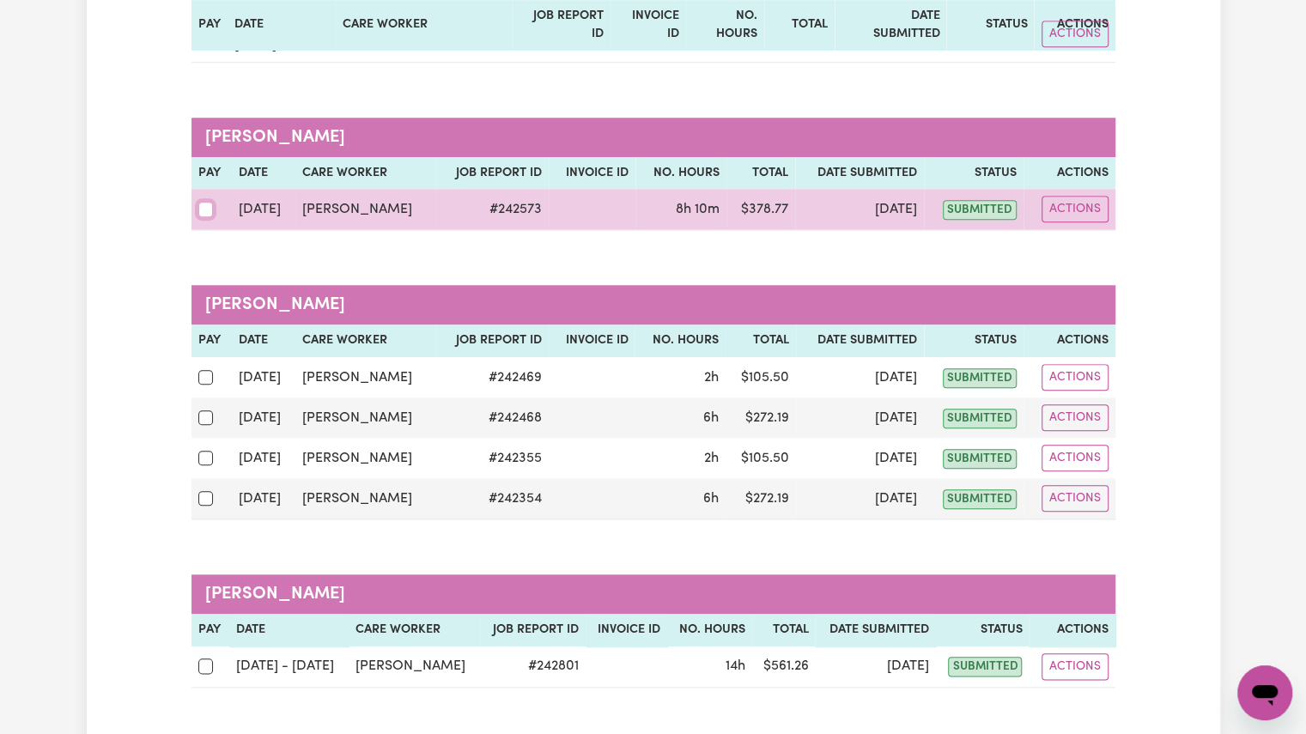
click at [205, 202] on input "checkbox" at bounding box center [205, 209] width 15 height 15
checkbox input "true"
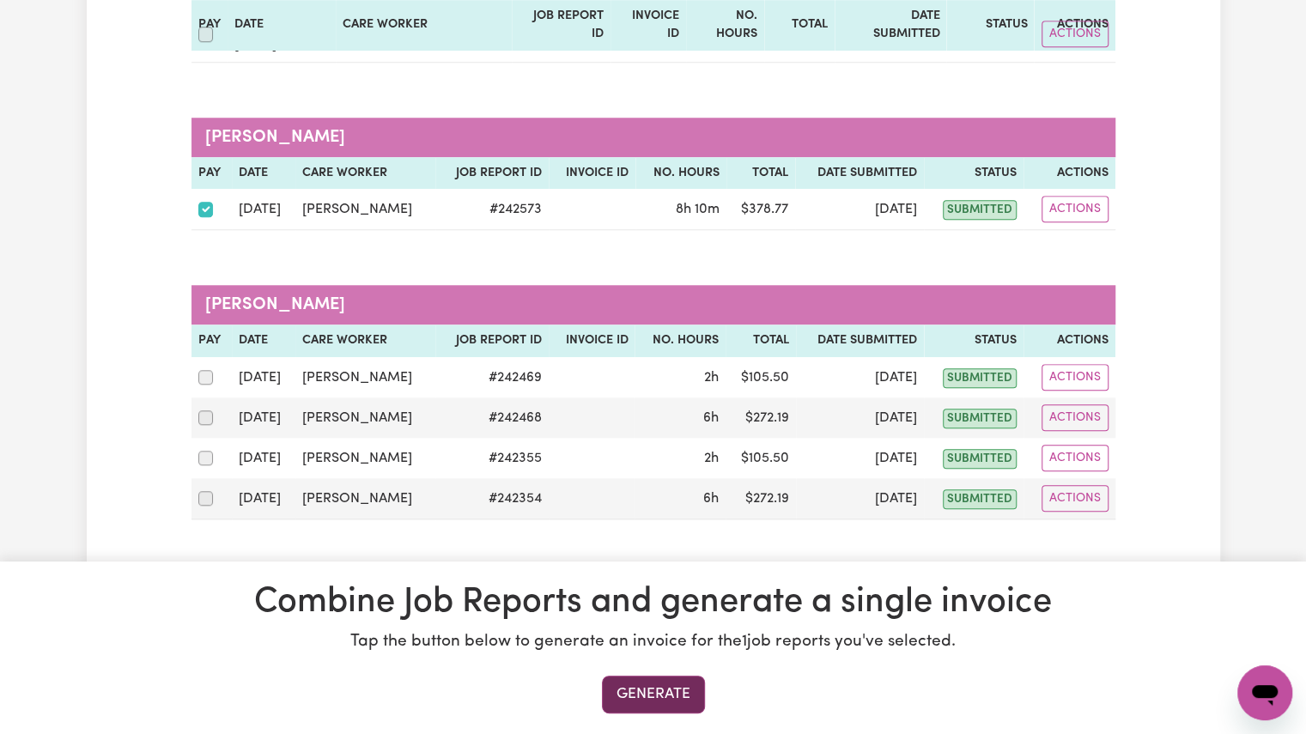
click at [636, 700] on button "Generate" at bounding box center [653, 695] width 103 height 38
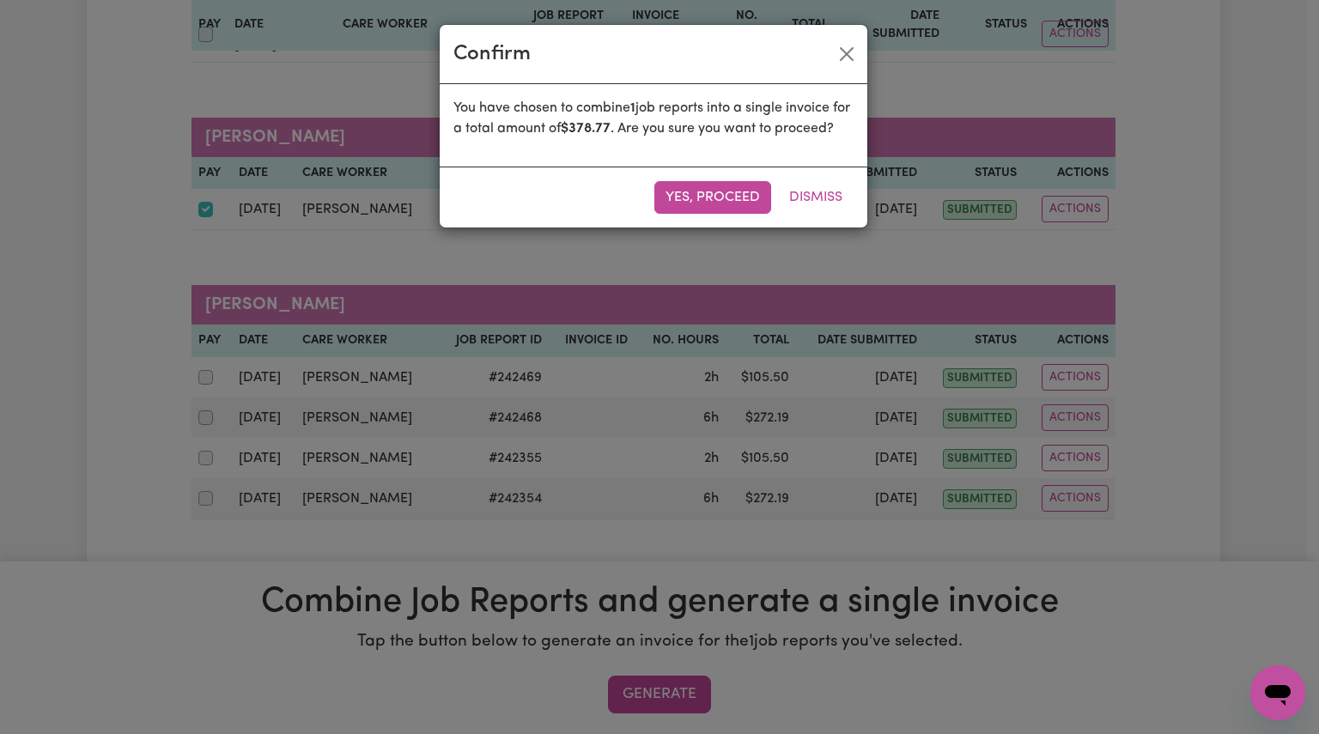
click at [714, 228] on div "Yes, proceed Dismiss" at bounding box center [654, 197] width 428 height 61
click at [706, 214] on button "Yes, proceed" at bounding box center [712, 197] width 117 height 33
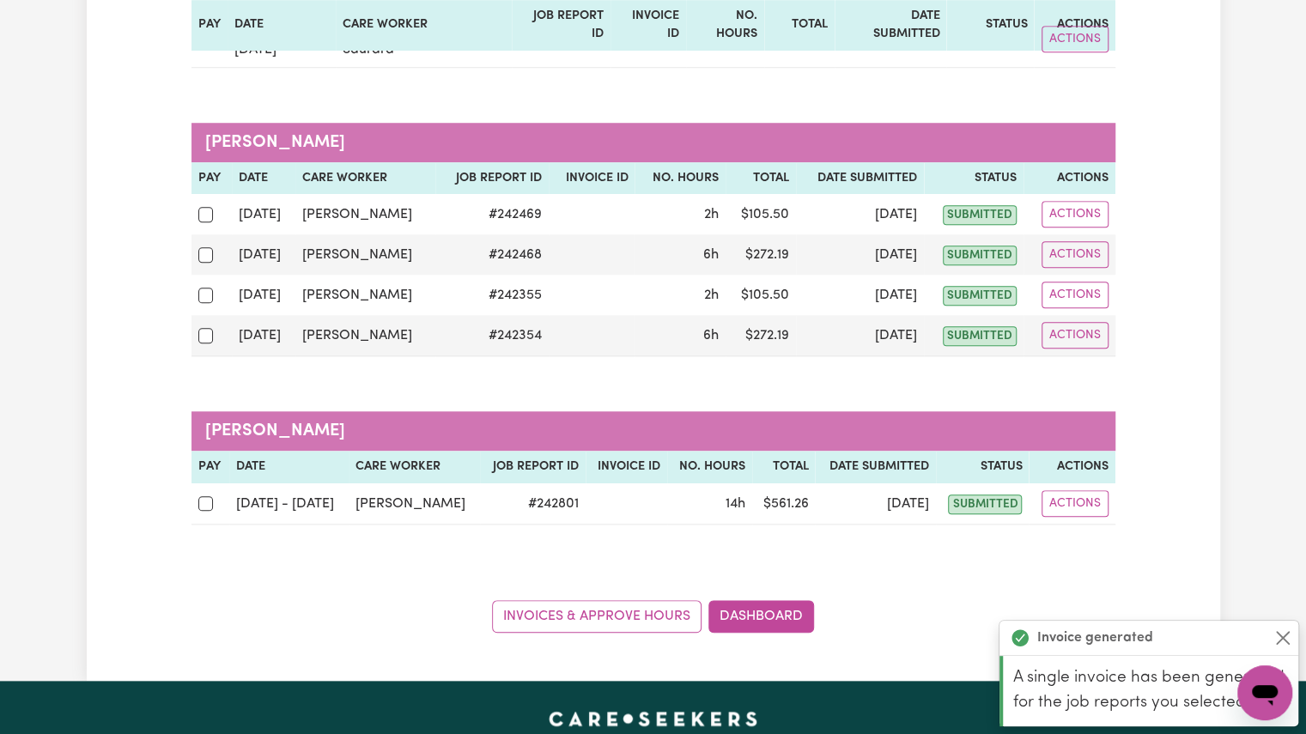
scroll to position [802, 0]
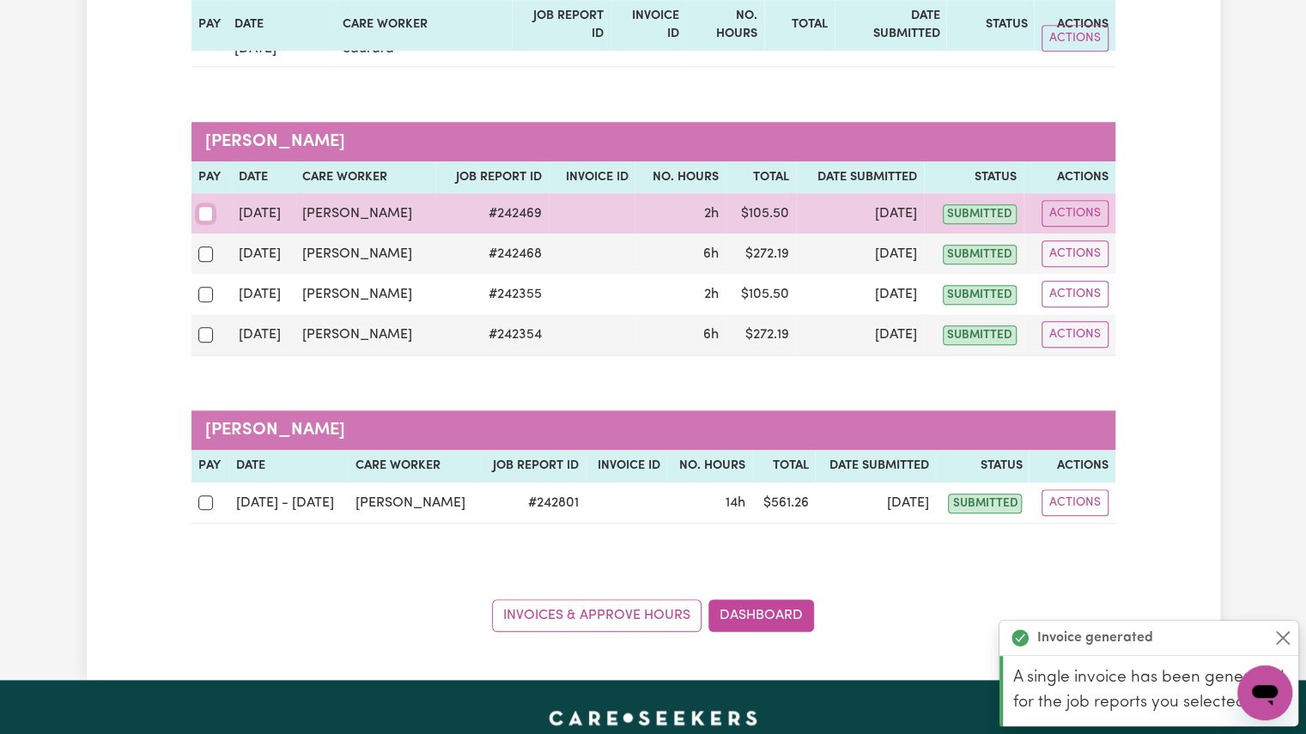
click at [207, 206] on input "checkbox" at bounding box center [205, 213] width 15 height 15
checkbox input "true"
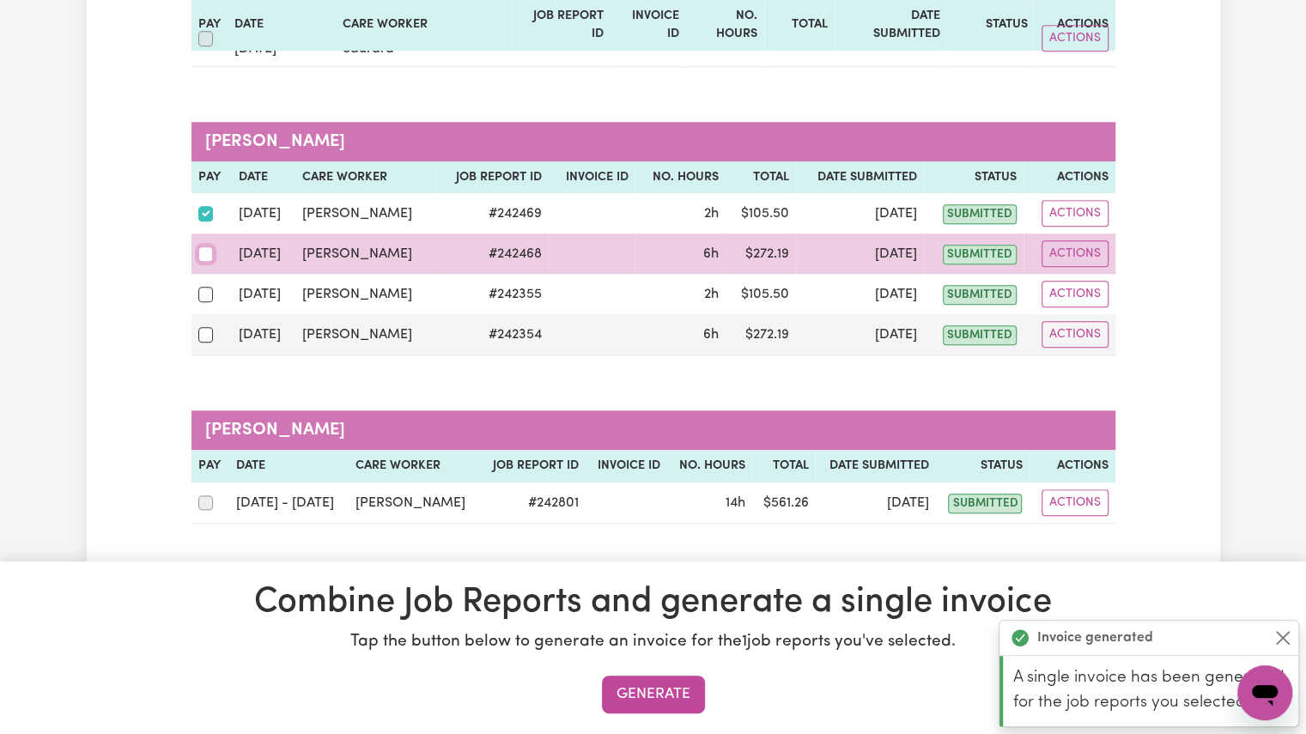
click at [206, 247] on input "checkbox" at bounding box center [205, 254] width 15 height 15
checkbox input "true"
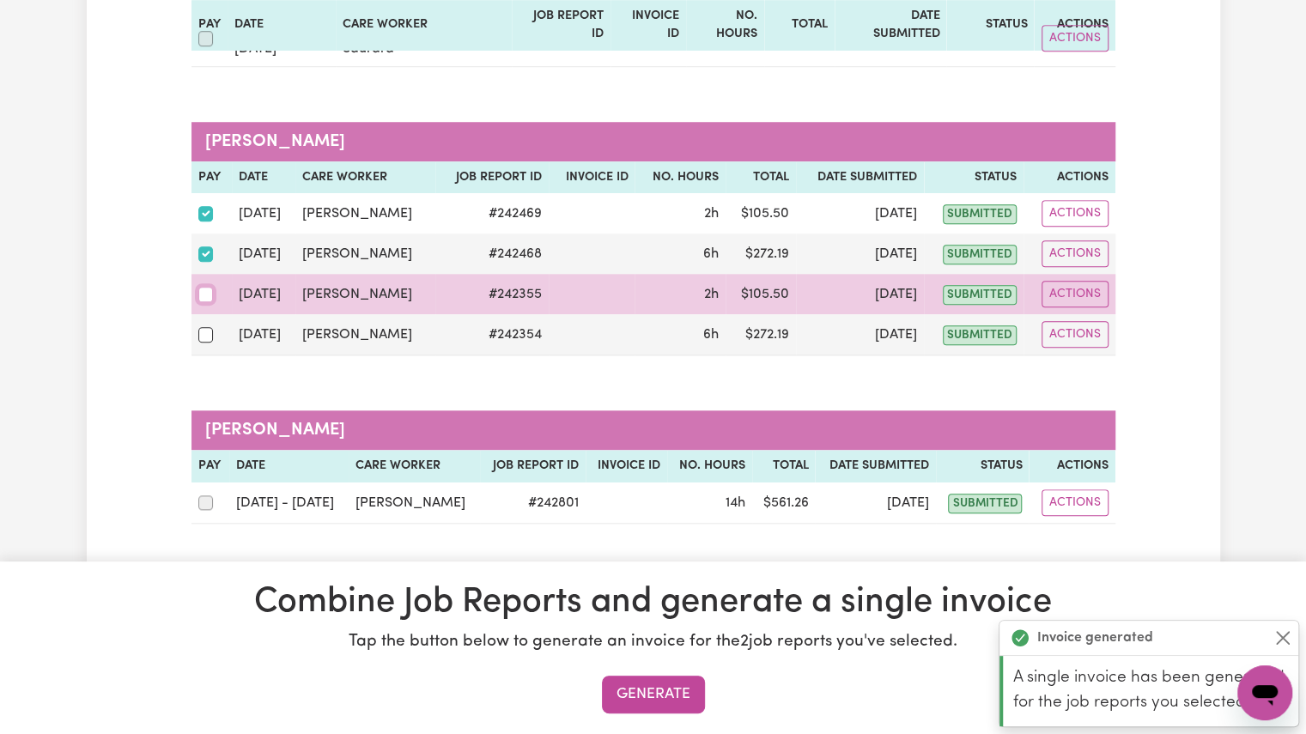
click at [207, 287] on input "checkbox" at bounding box center [205, 294] width 15 height 15
checkbox input "true"
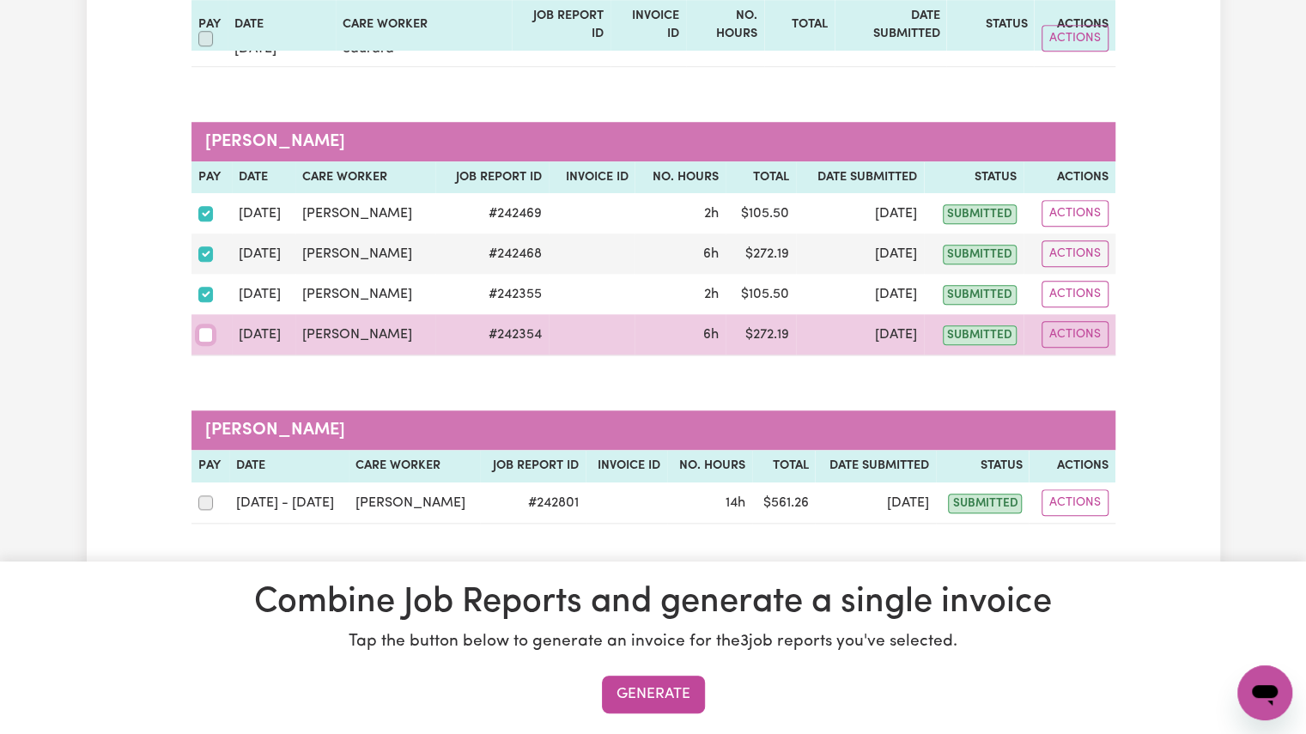
click at [204, 327] on input "checkbox" at bounding box center [205, 334] width 15 height 15
checkbox input "true"
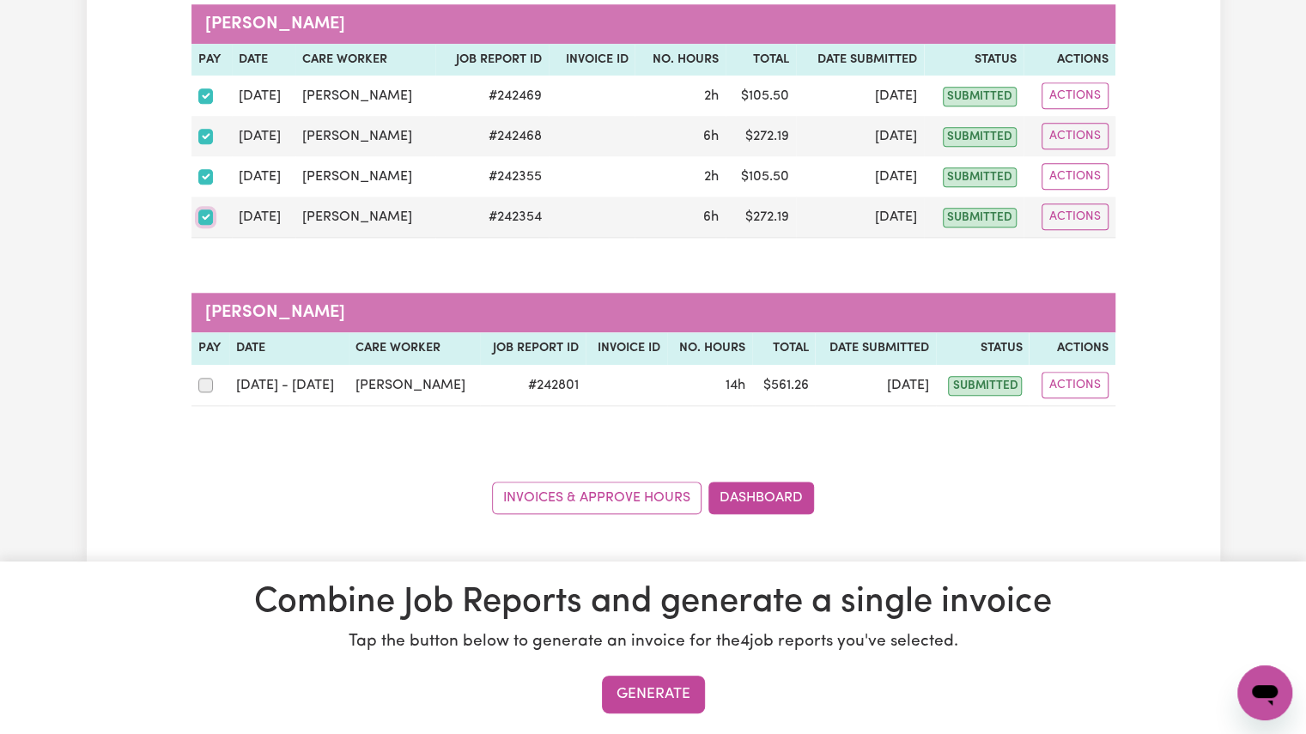
scroll to position [921, 0]
click at [687, 695] on button "Generate" at bounding box center [653, 695] width 103 height 38
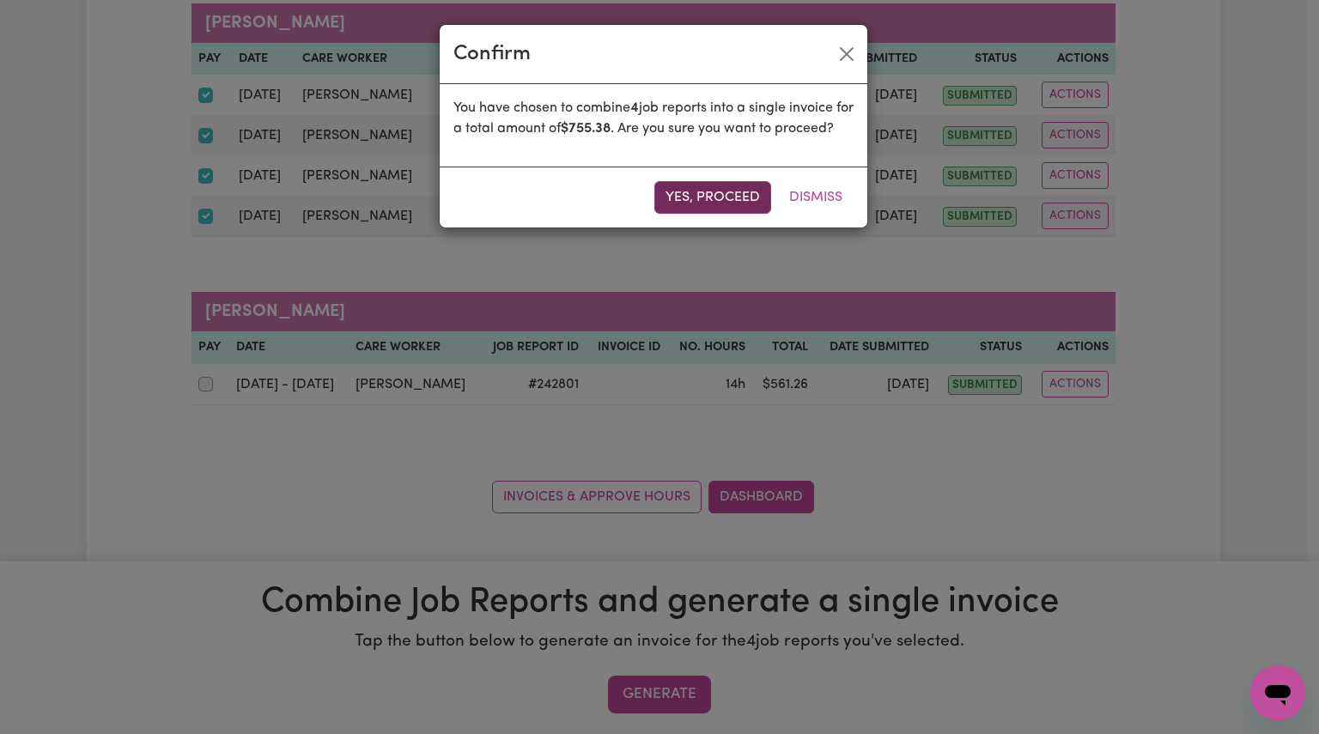
click at [689, 214] on button "Yes, proceed" at bounding box center [712, 197] width 117 height 33
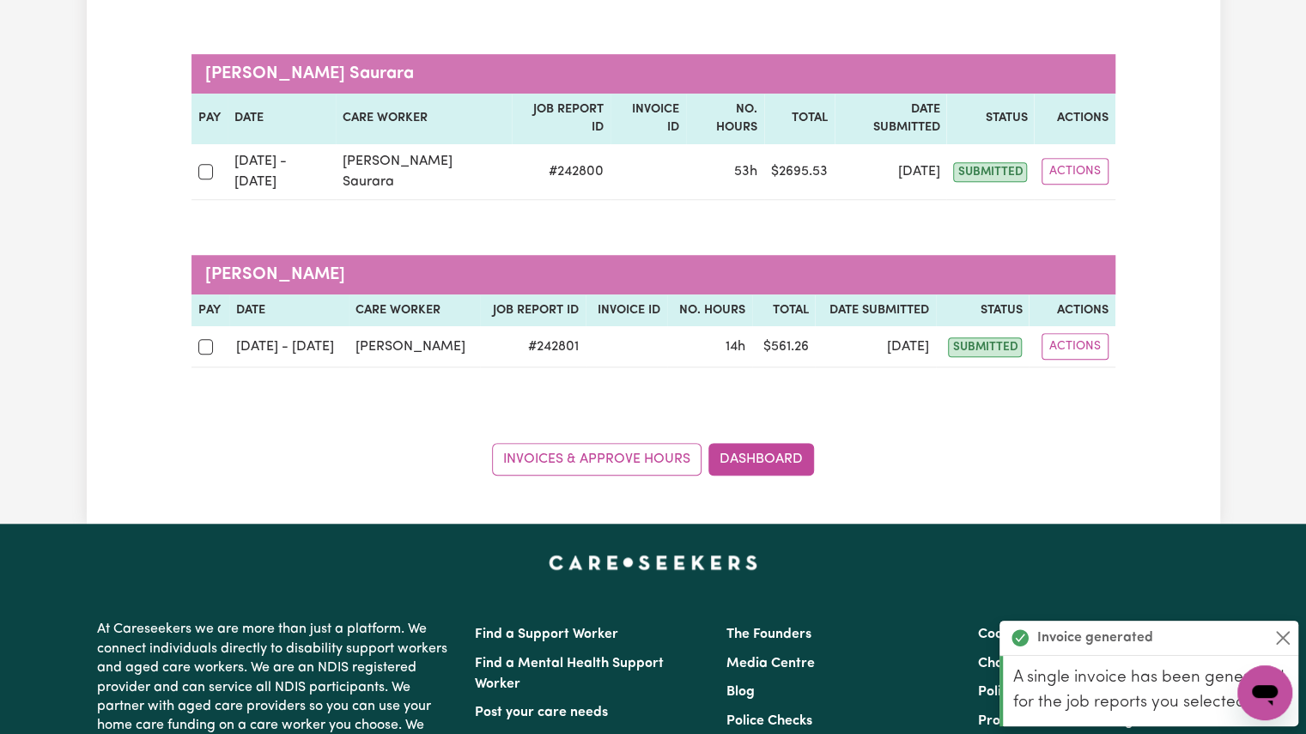
scroll to position [997, 0]
